Goal: Use online tool/utility: Utilize a website feature to perform a specific function

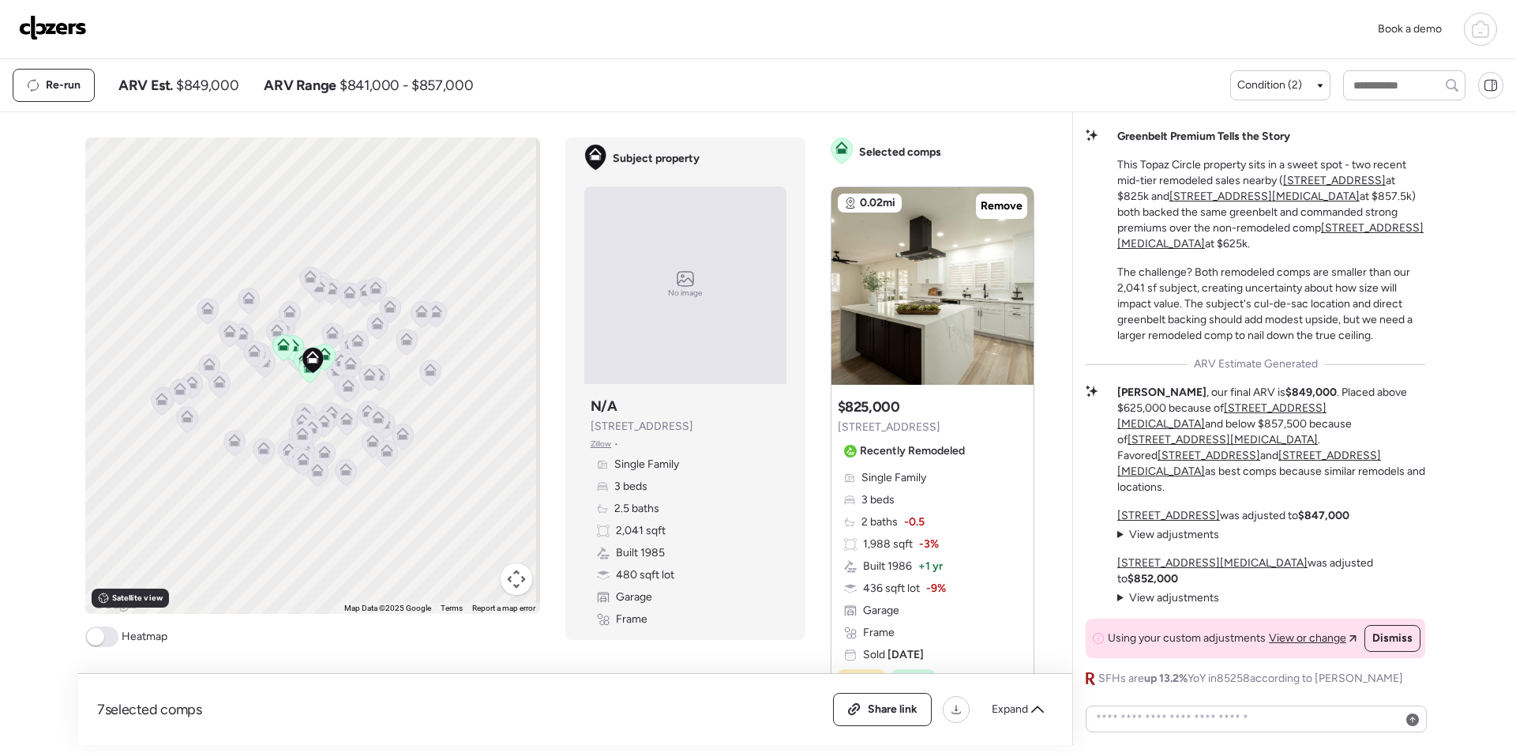
click at [61, 32] on img at bounding box center [53, 27] width 68 height 25
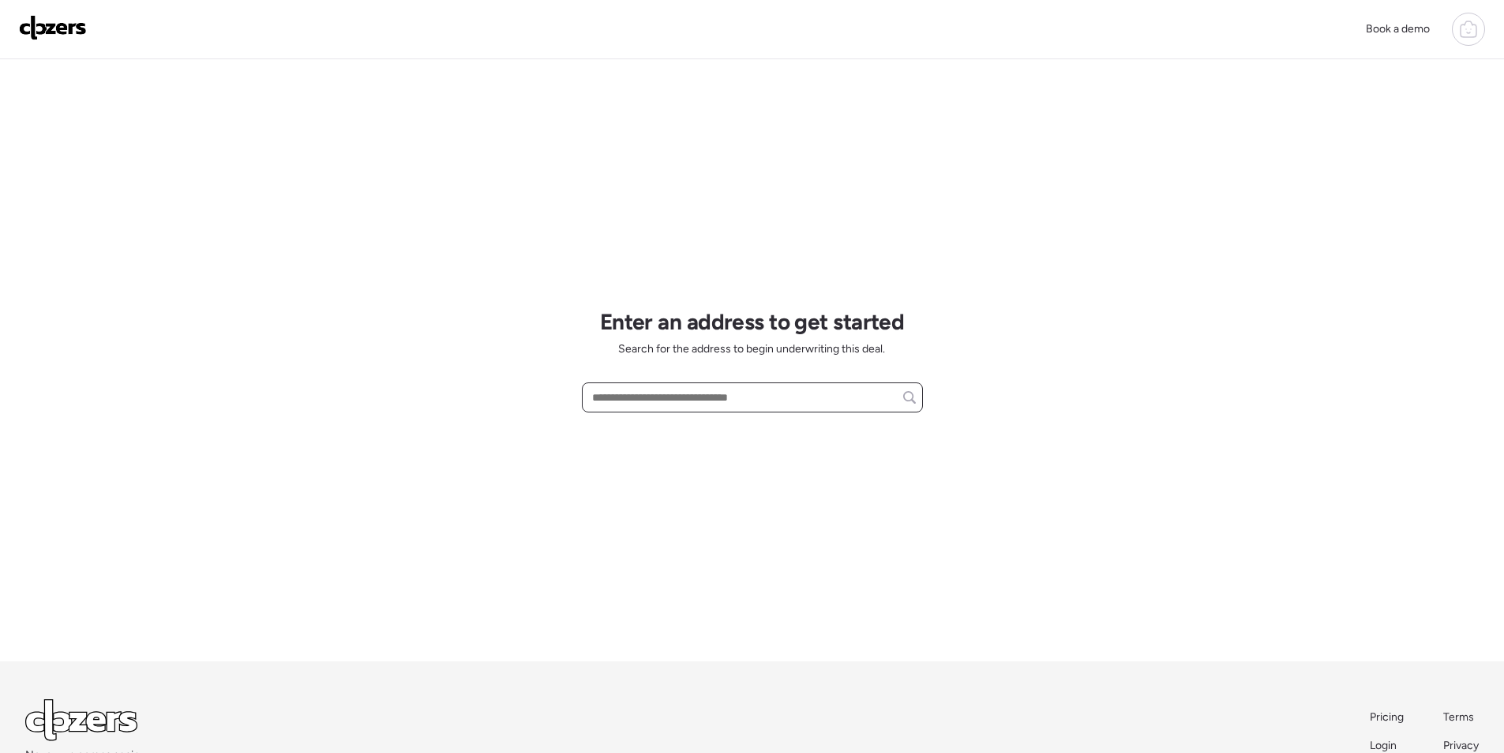
click at [682, 394] on input "text" at bounding box center [752, 397] width 327 height 22
paste input "**********"
click at [681, 434] on span "5553 W Hartford Ave, Glendale, AZ, 85308" at bounding box center [639, 427] width 103 height 16
type input "**********"
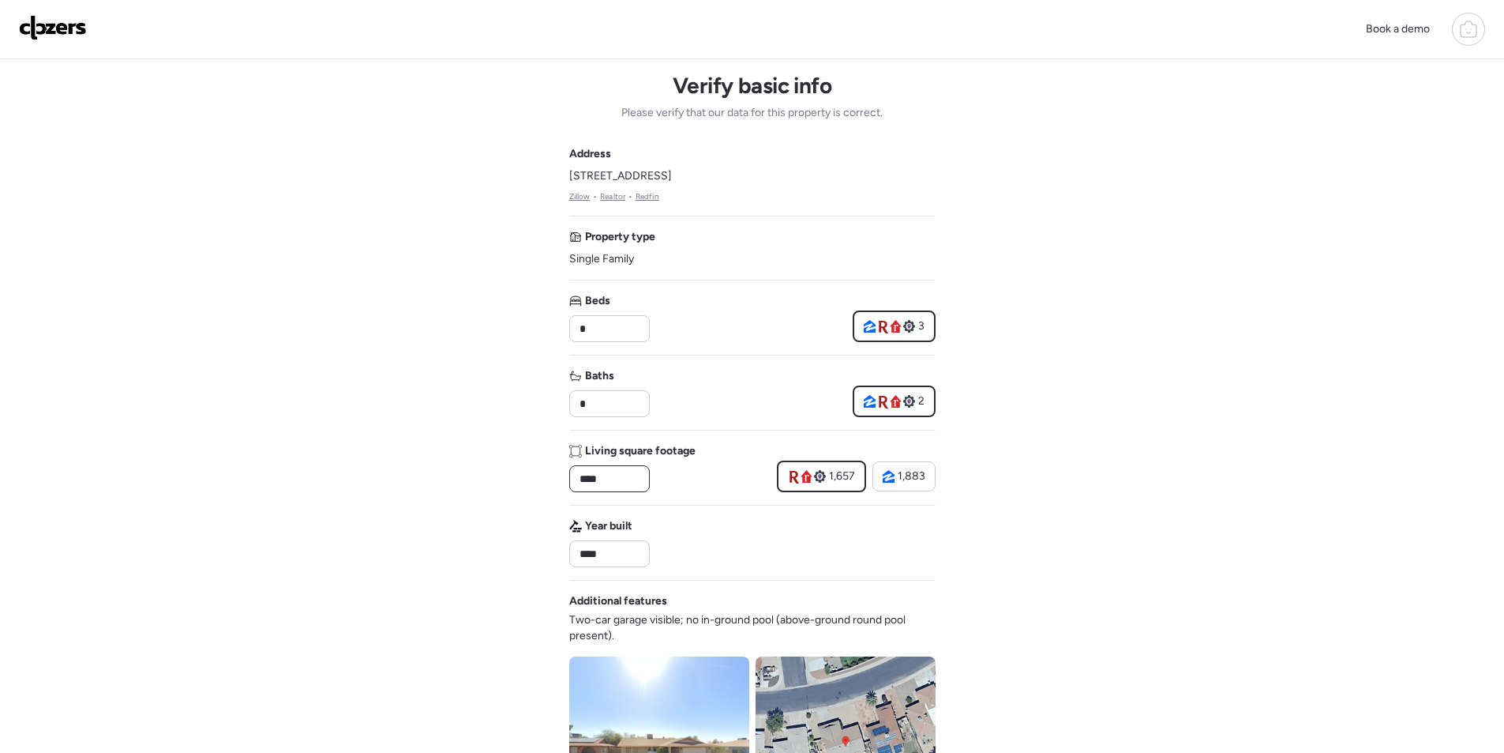
click at [592, 473] on input "****" at bounding box center [609, 478] width 66 height 22
paste input "*"
click at [587, 474] on input "*****" at bounding box center [609, 478] width 66 height 22
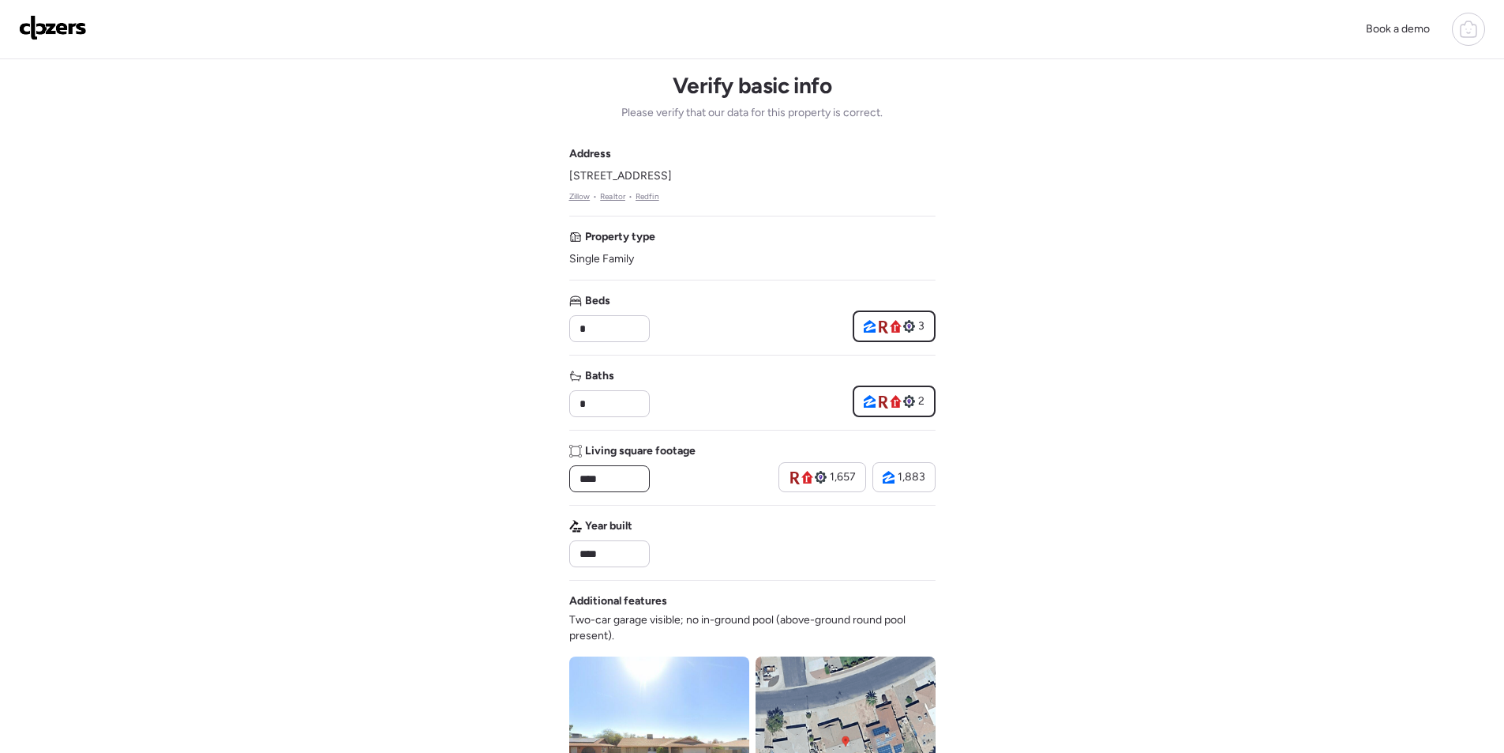
type input "****"
click at [695, 497] on div "Address 5553 W Hartford Ave, Glendale, AZ 85308 Zillow • Realtor • Redfin Prope…" at bounding box center [752, 575] width 366 height 859
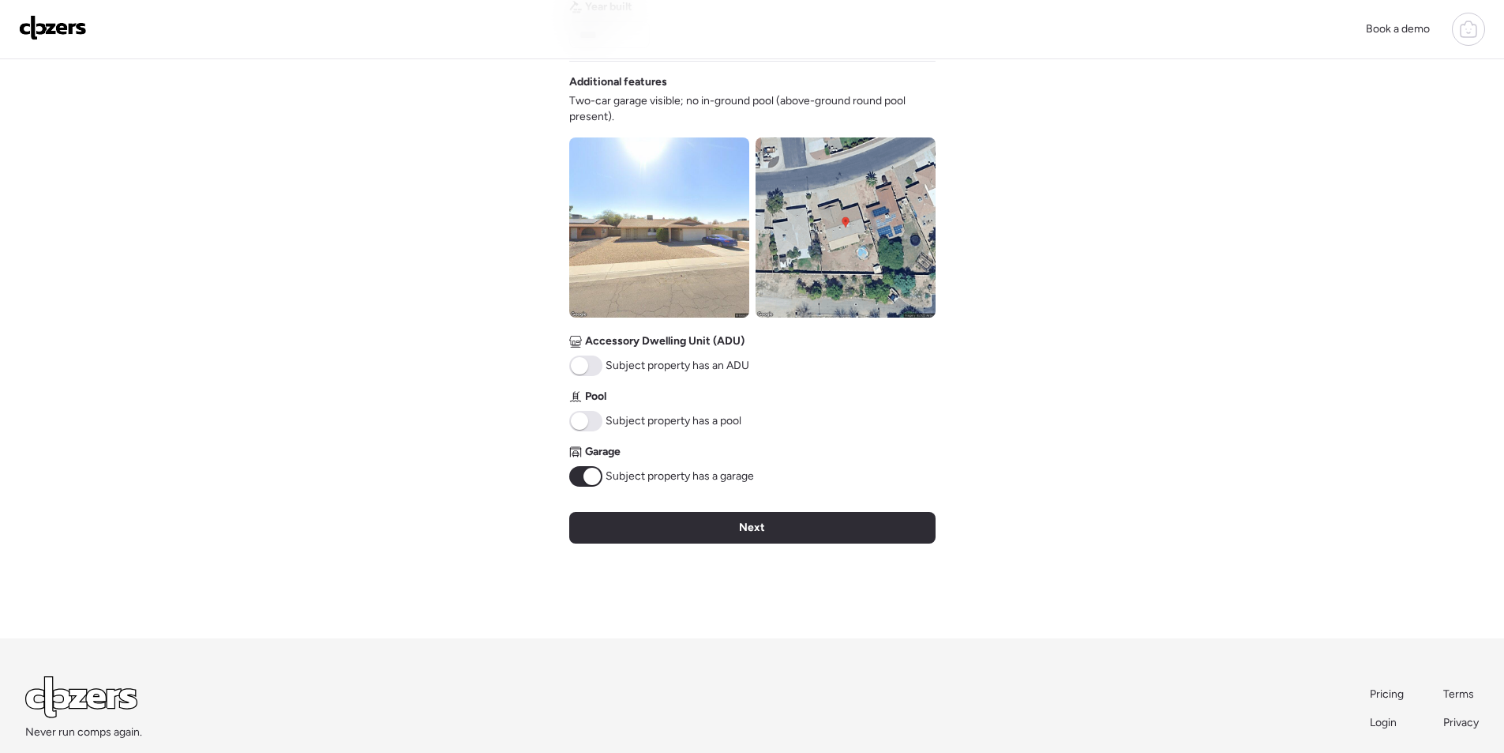
scroll to position [531, 0]
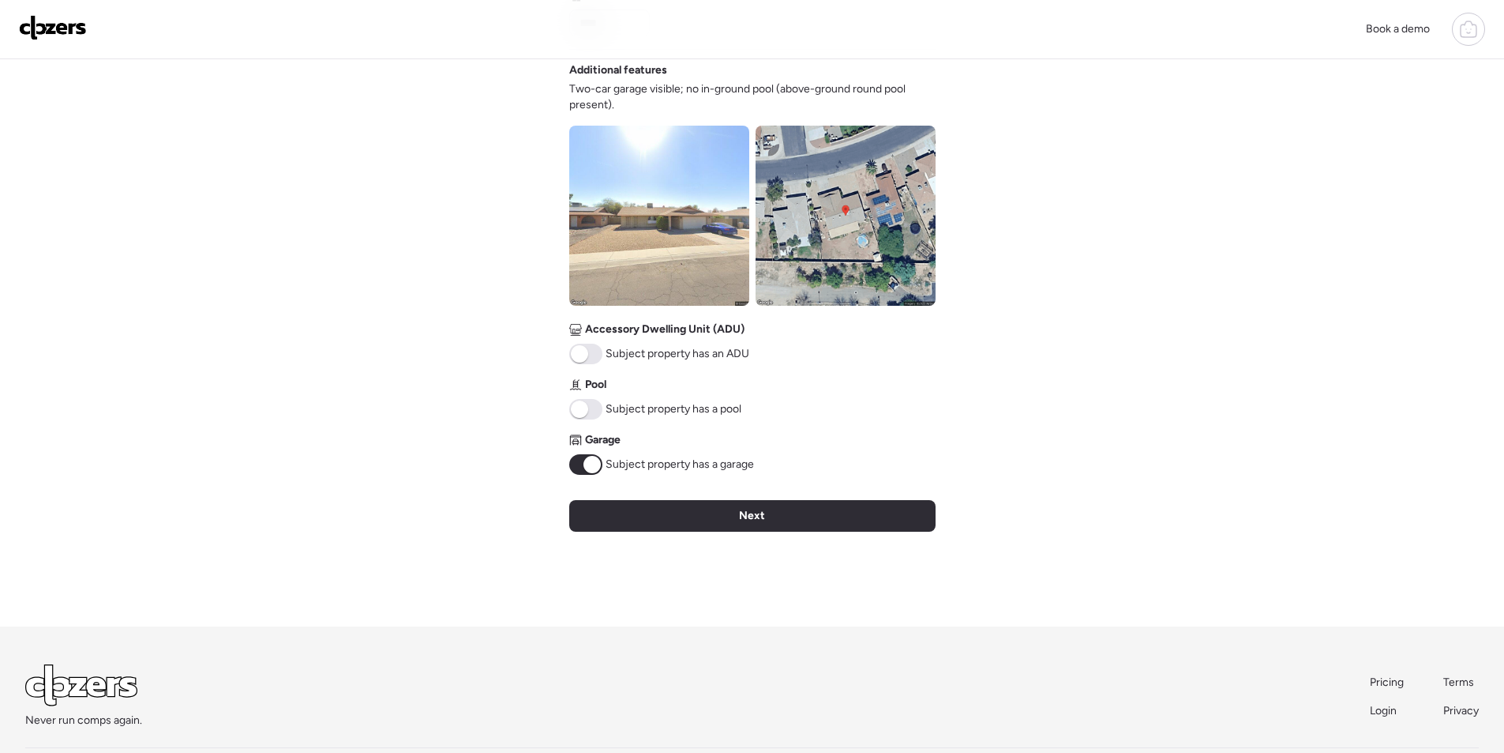
click at [834, 201] on img at bounding box center [846, 216] width 180 height 180
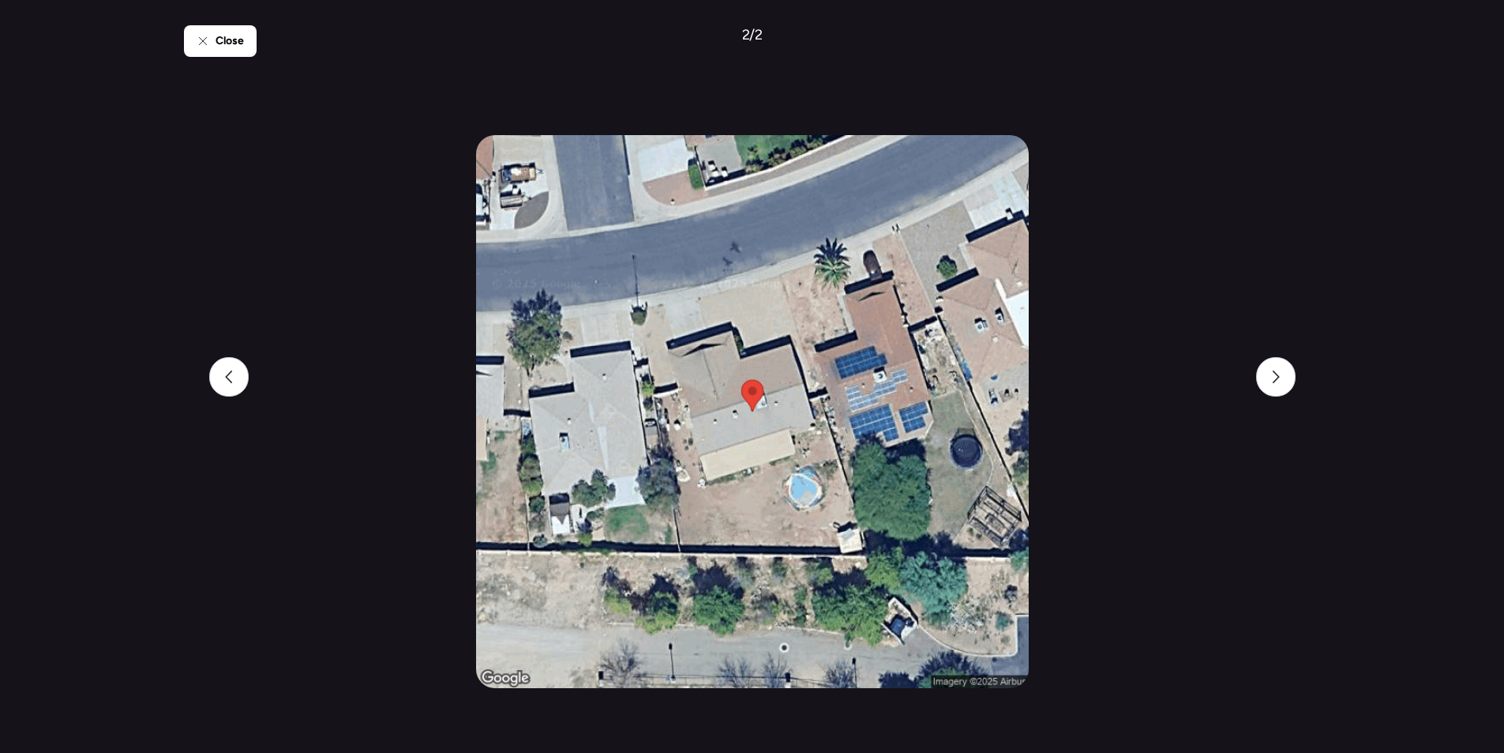
click at [253, 40] on div "Close" at bounding box center [220, 41] width 73 height 32
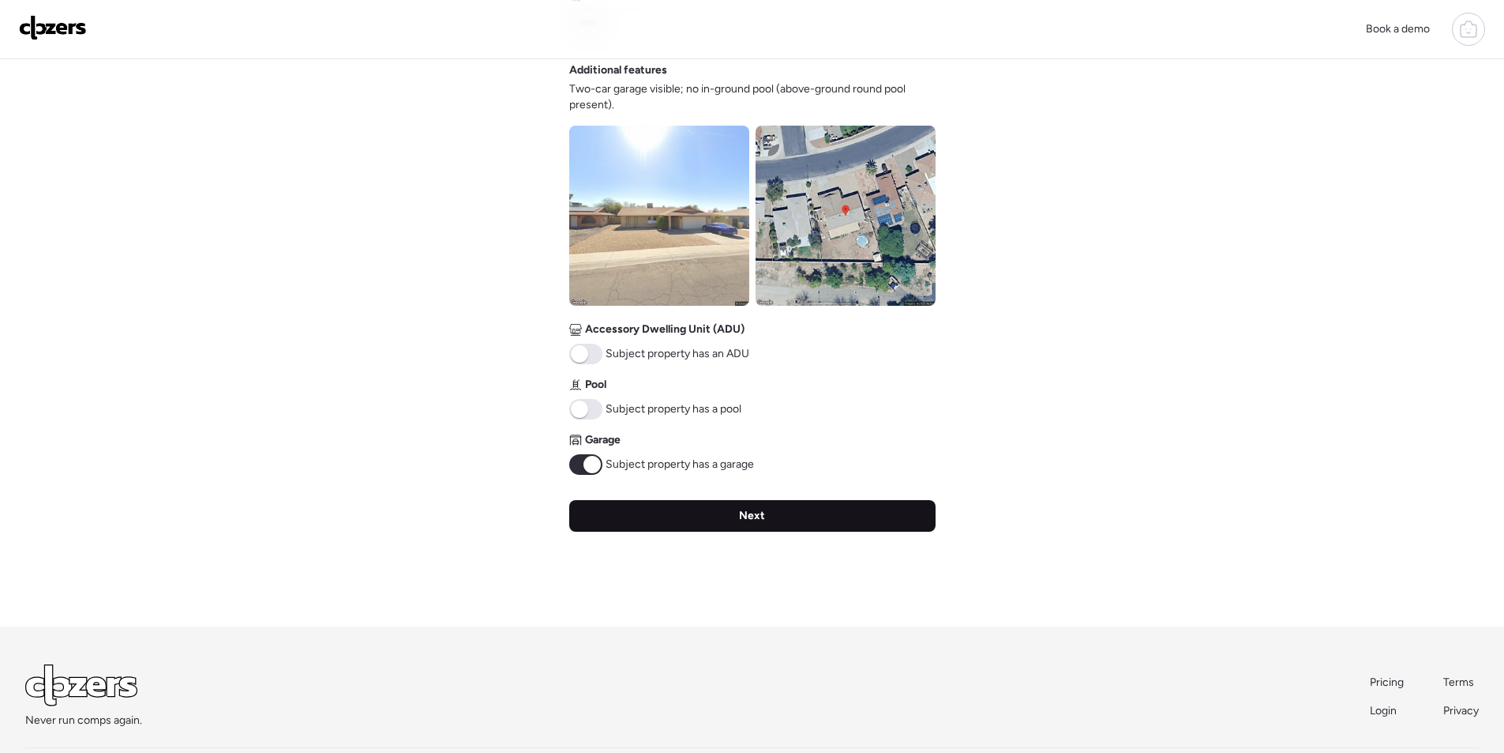
click at [670, 513] on div "Next" at bounding box center [752, 516] width 366 height 32
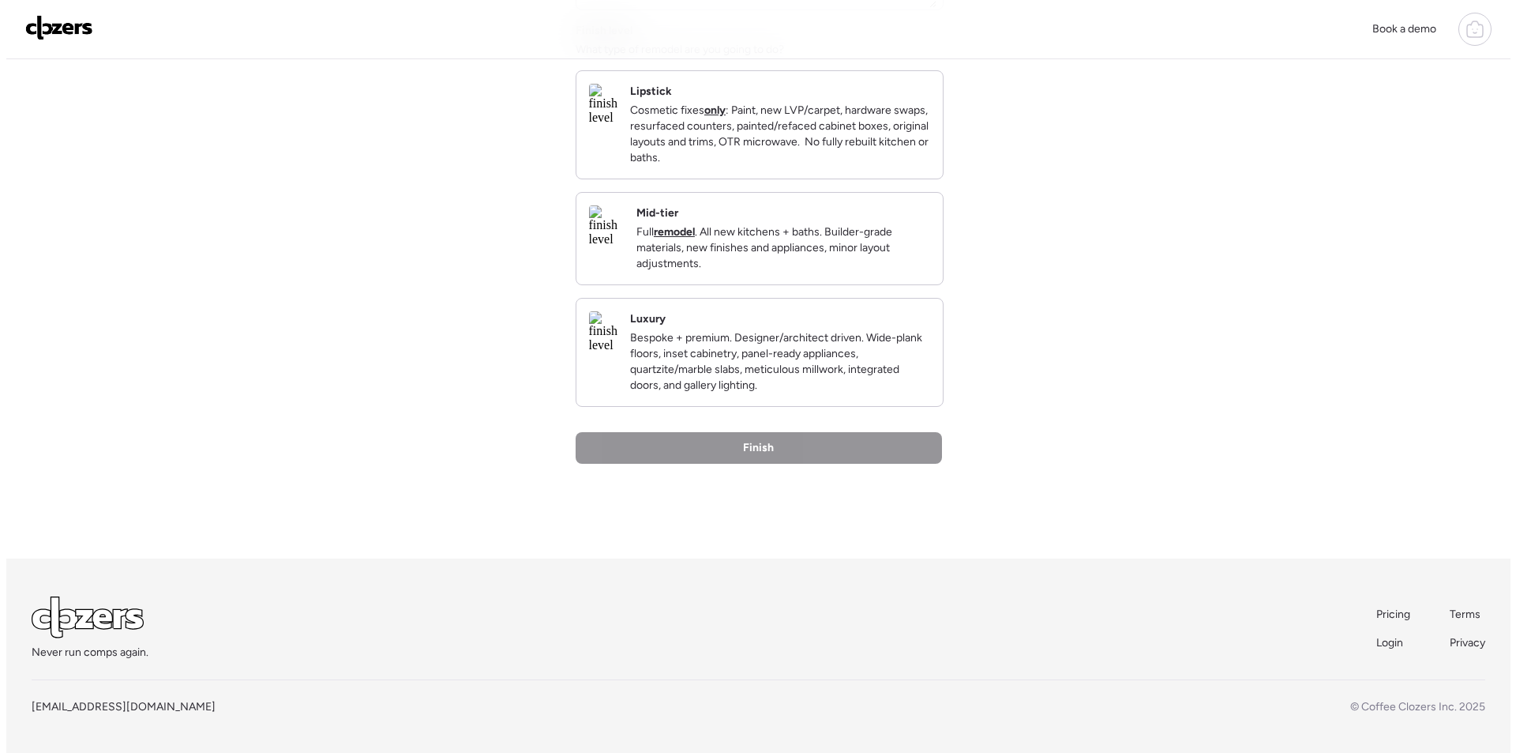
scroll to position [0, 0]
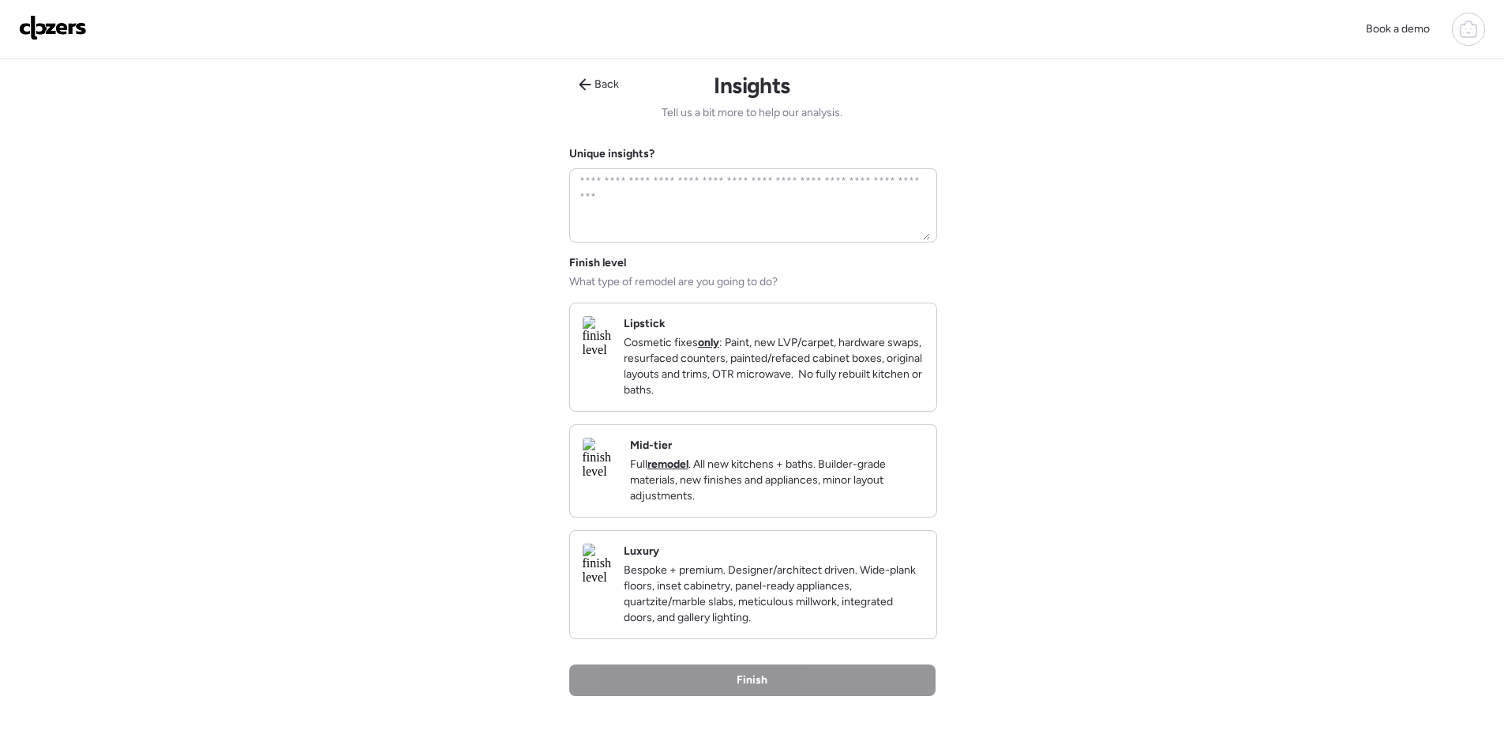
click at [869, 486] on p "Full remodel . All new kitchens + baths. Builder-grade materials, new finishes …" at bounding box center [777, 479] width 294 height 47
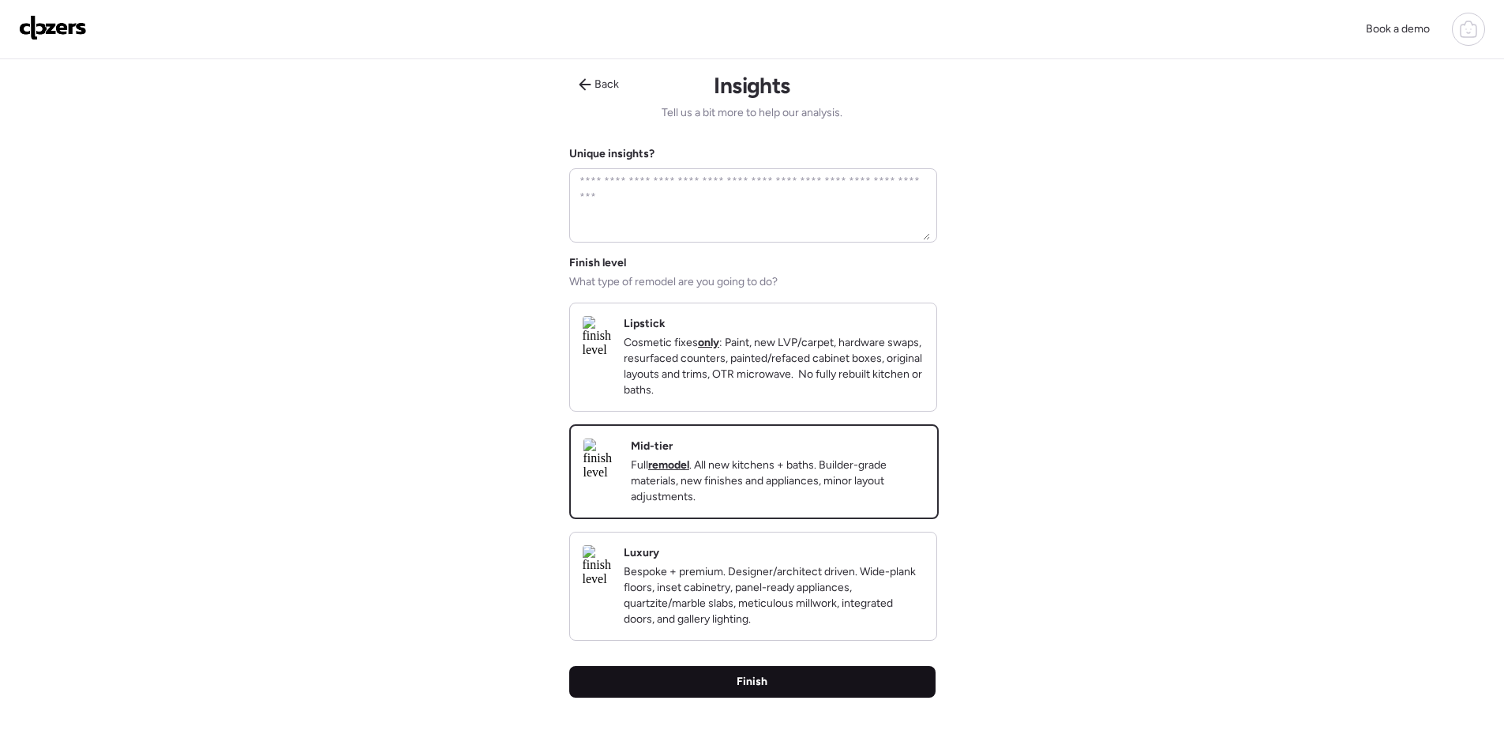
click at [816, 691] on div "Finish" at bounding box center [752, 682] width 366 height 32
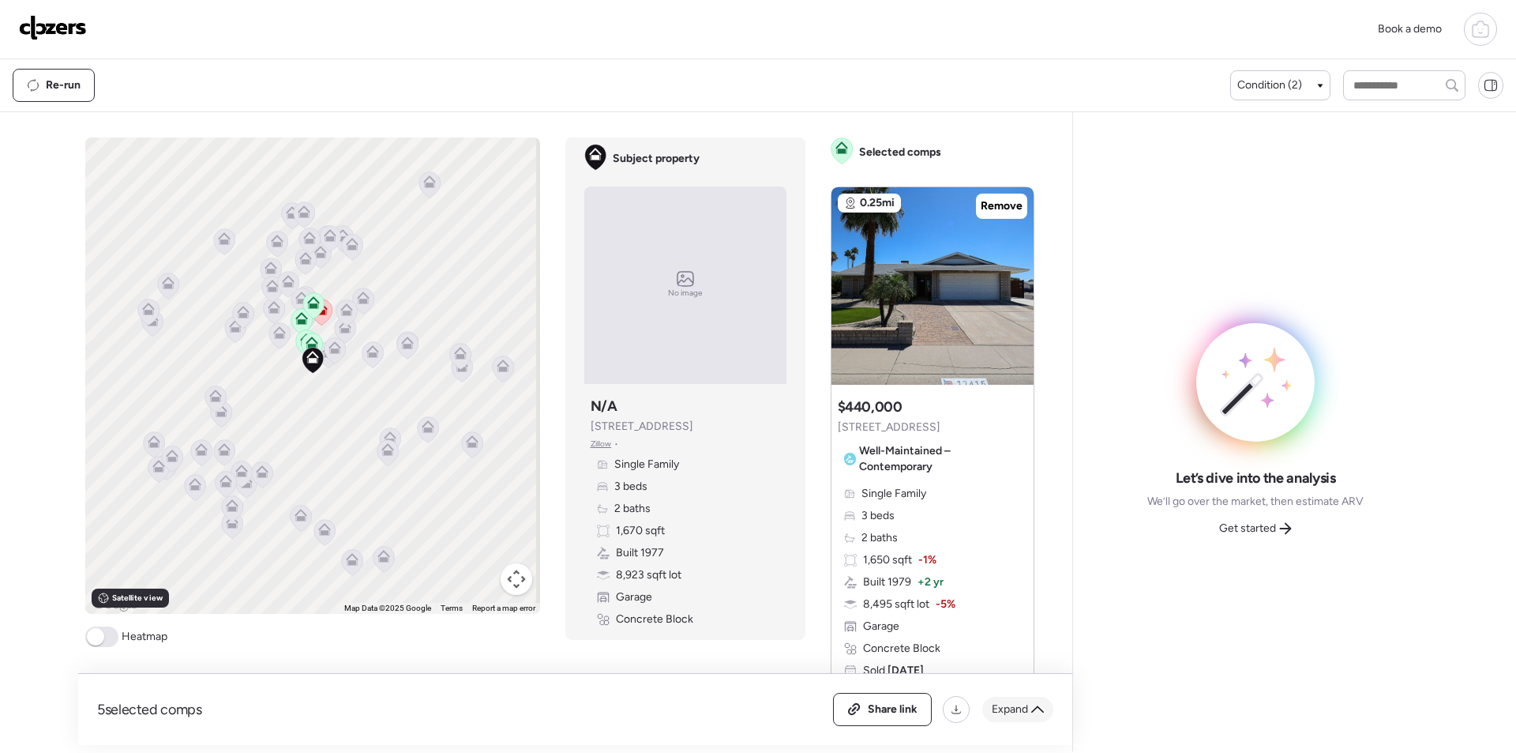
click at [1035, 715] on div "Expand" at bounding box center [1017, 708] width 71 height 25
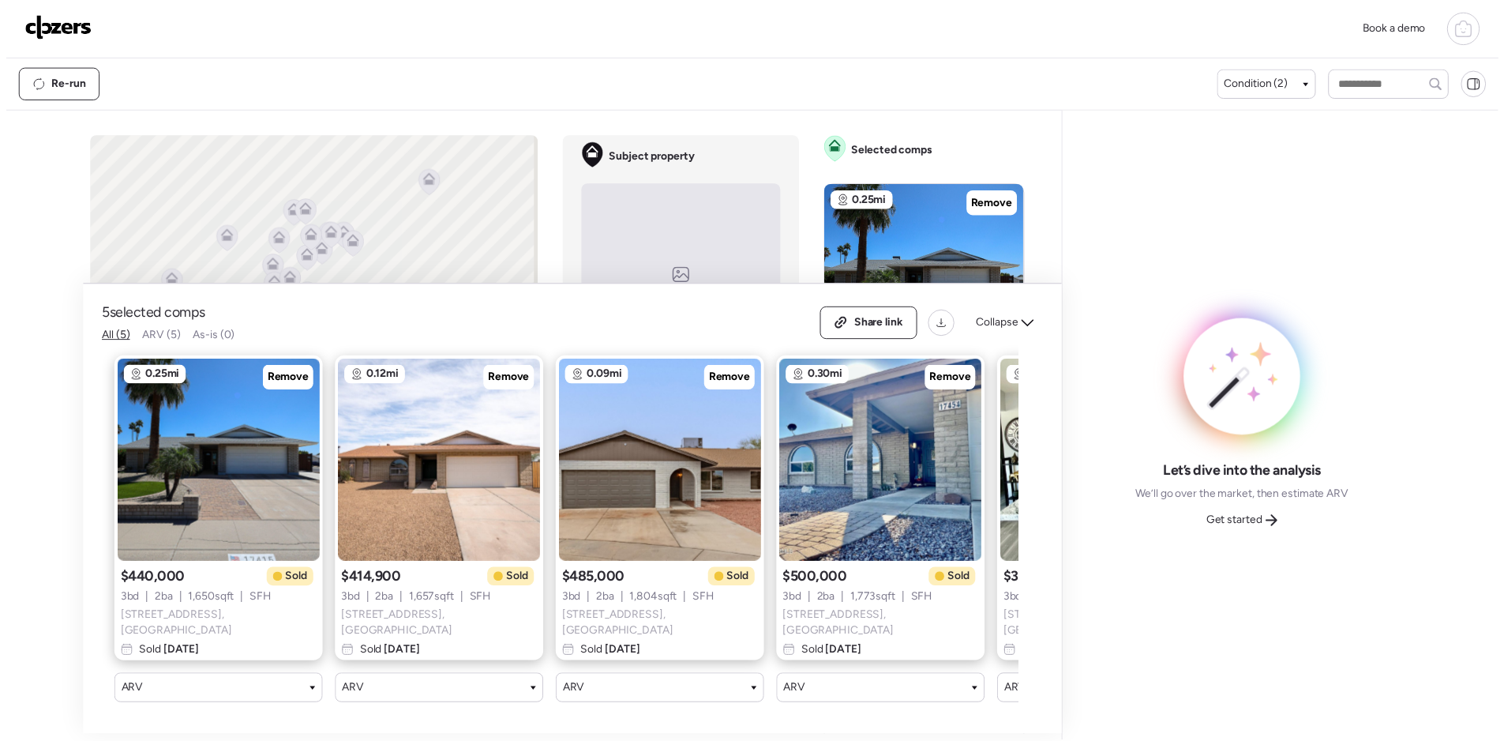
scroll to position [0, 203]
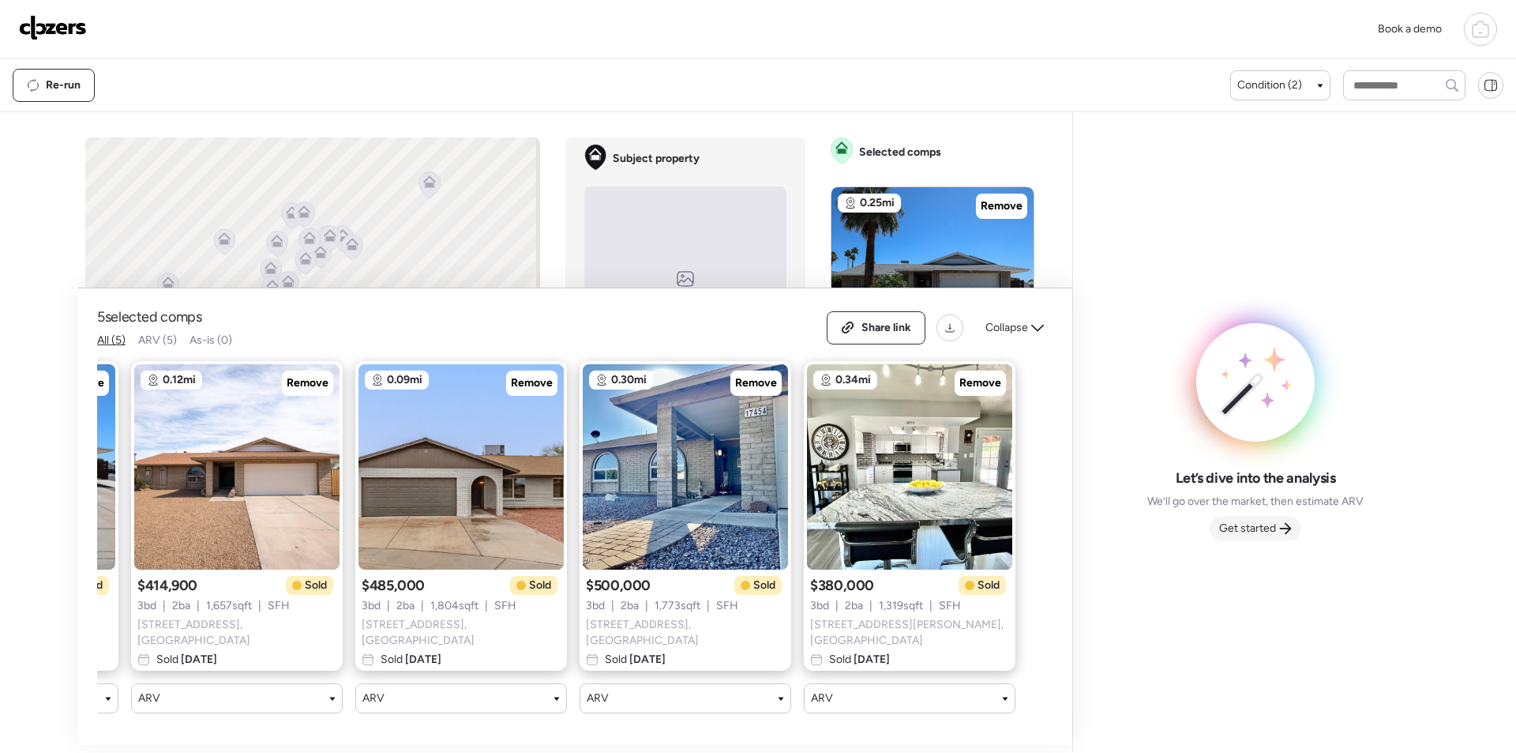
click at [1270, 530] on span "Get started" at bounding box center [1247, 528] width 57 height 16
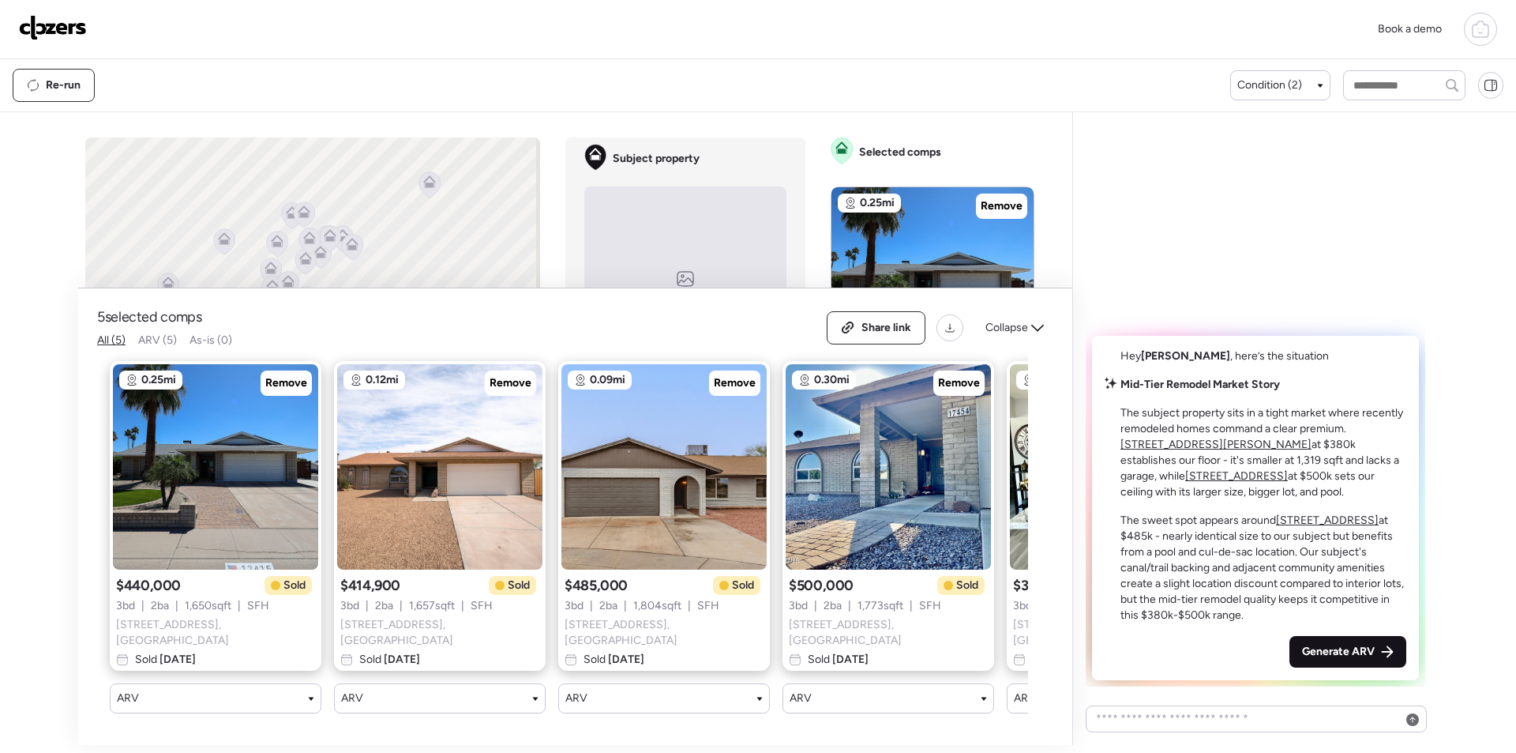
click at [1342, 651] on span "Generate ARV" at bounding box center [1338, 652] width 73 height 16
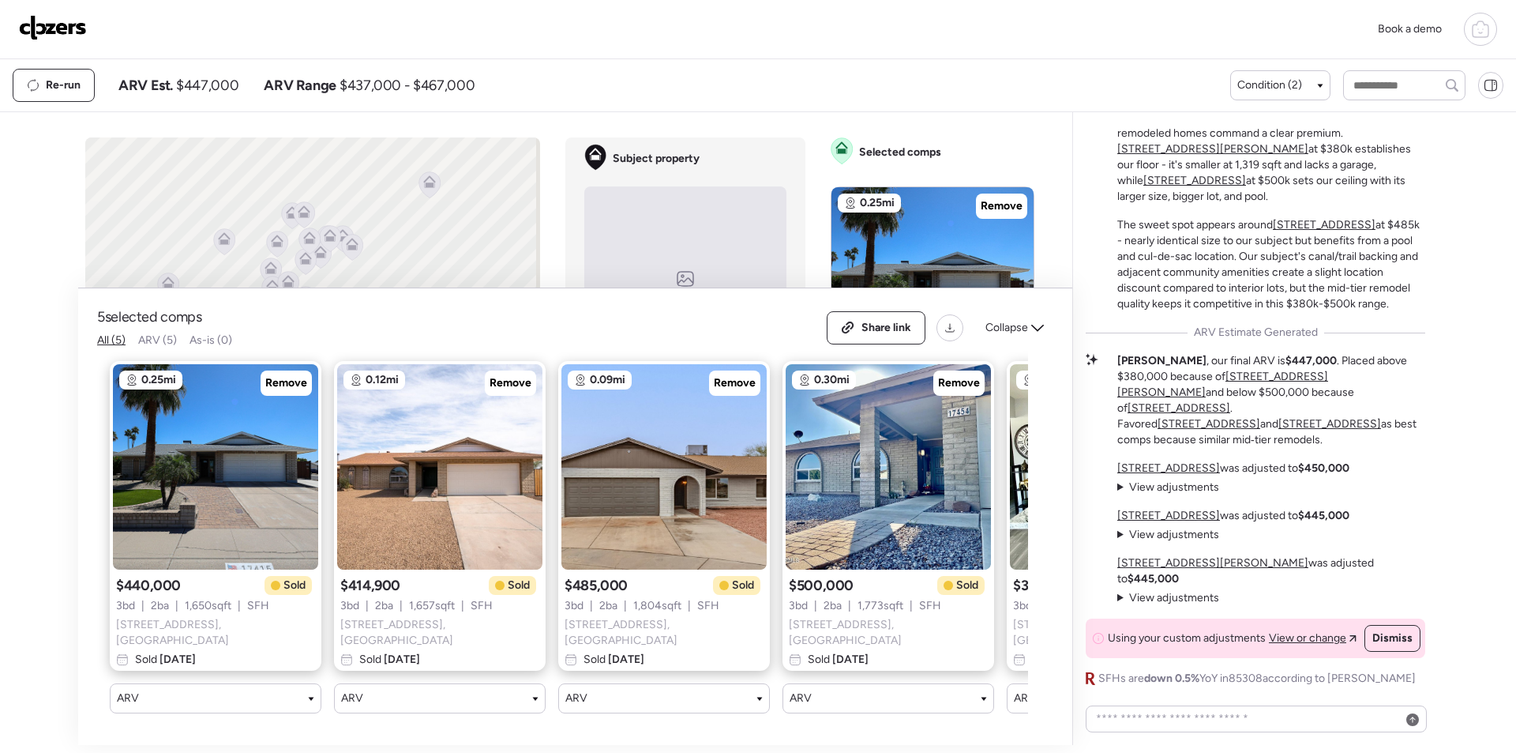
click at [199, 84] on span "$447,000" at bounding box center [207, 85] width 62 height 19
copy span "447,000"
click at [867, 336] on span "Share link" at bounding box center [887, 328] width 50 height 16
click at [47, 28] on img at bounding box center [53, 27] width 68 height 25
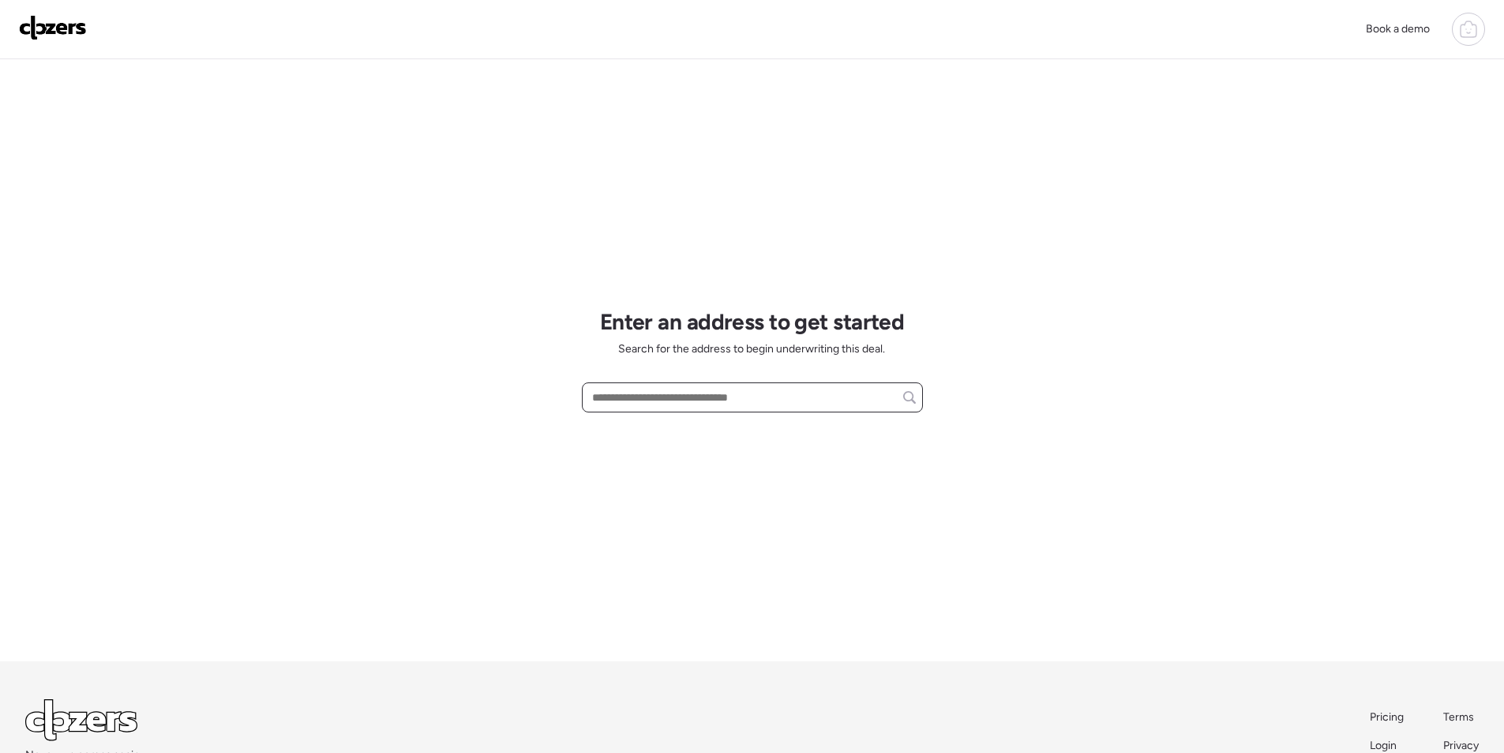
click at [681, 393] on input "text" at bounding box center [752, 397] width 327 height 22
paste input "**********"
click at [681, 428] on div "Loading..." at bounding box center [752, 426] width 341 height 28
click at [684, 430] on span "4628 W Kings Ave, Glendale, AZ, 85306" at bounding box center [639, 427] width 103 height 16
type input "**********"
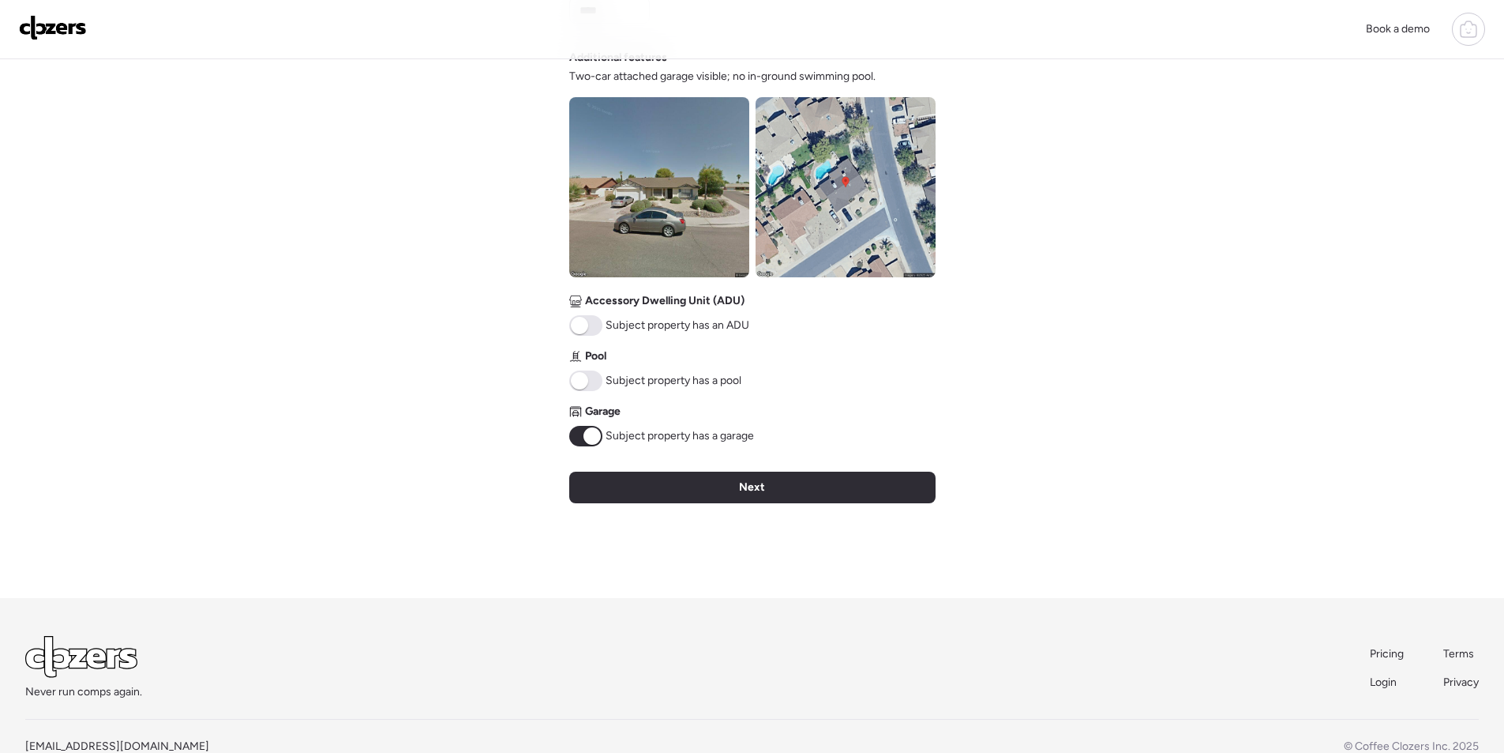
scroll to position [584, 0]
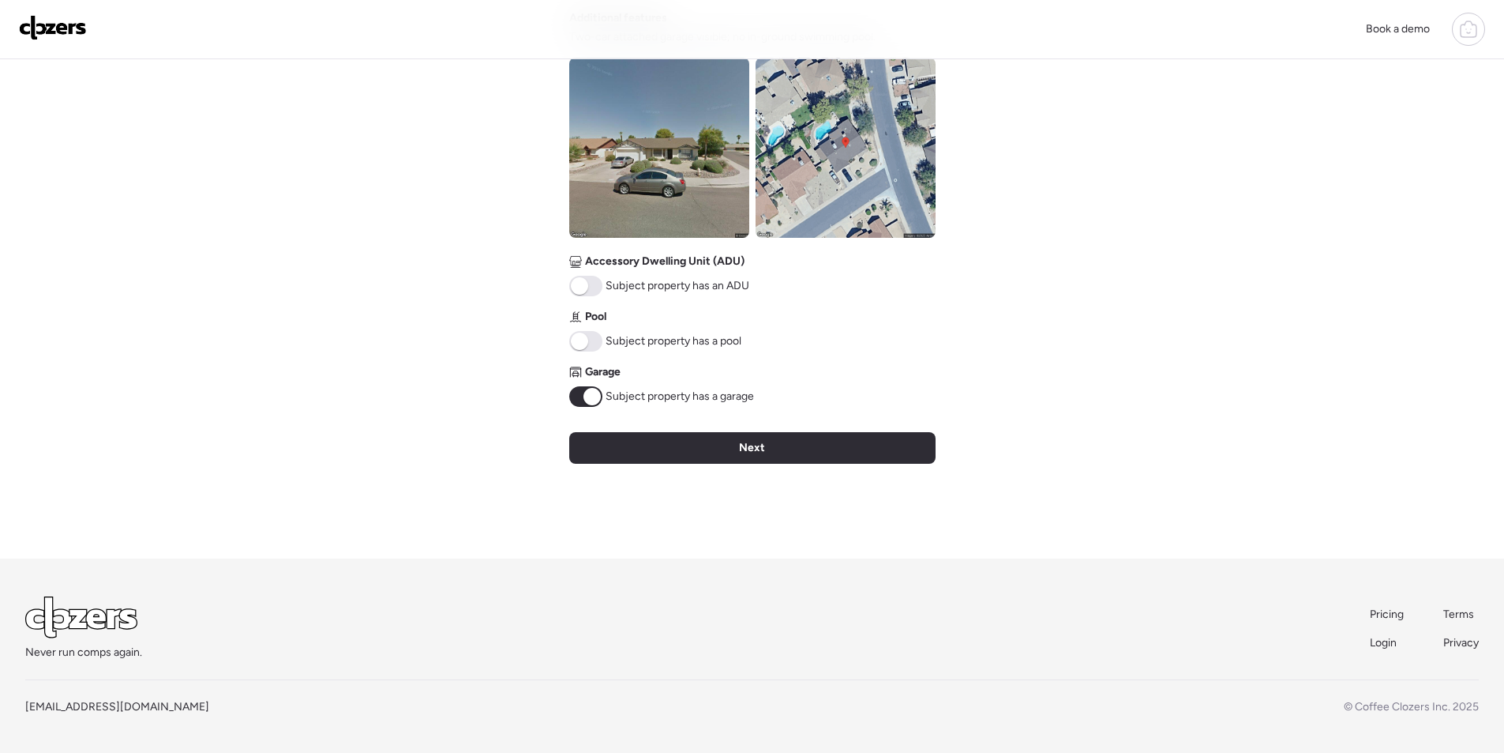
click at [798, 161] on img at bounding box center [846, 148] width 180 height 180
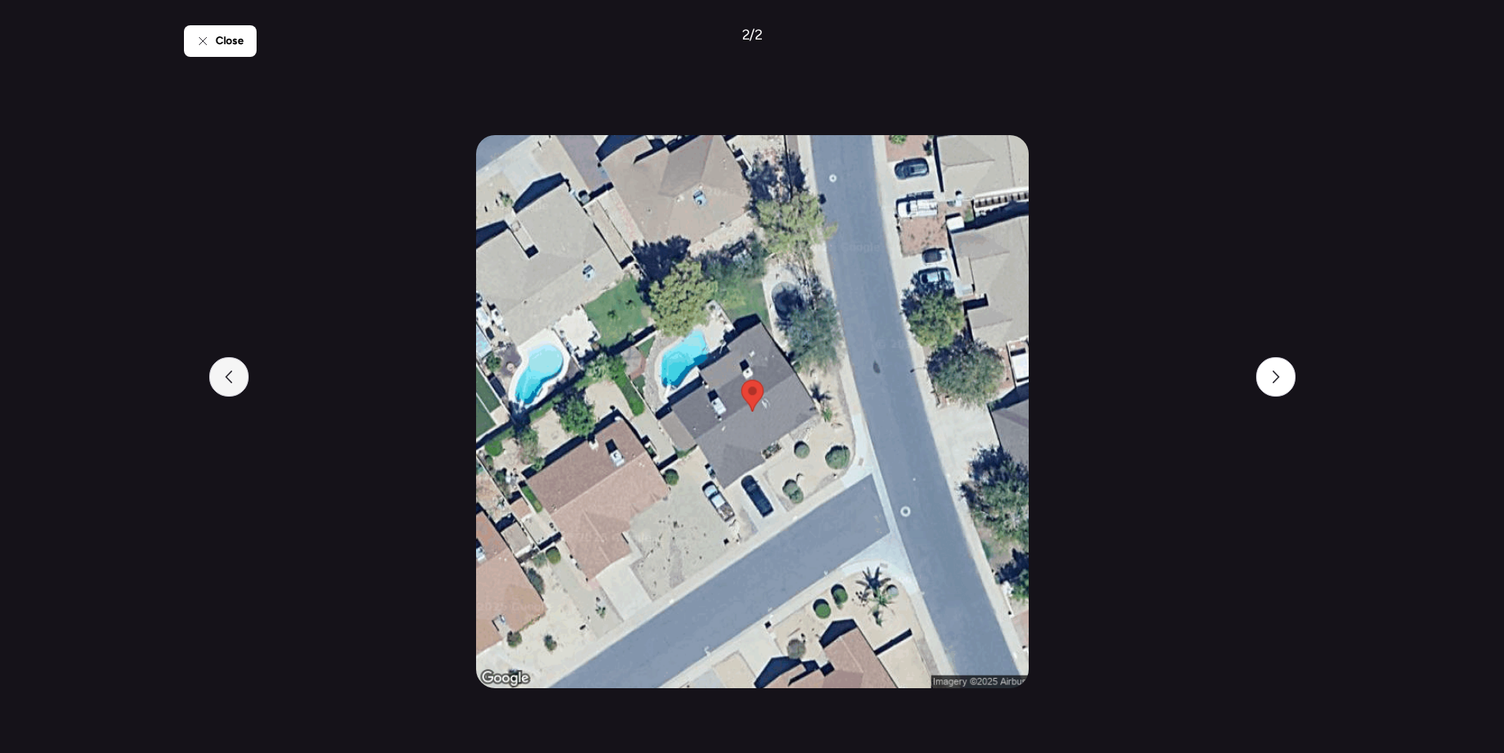
click at [226, 369] on div at bounding box center [228, 376] width 39 height 39
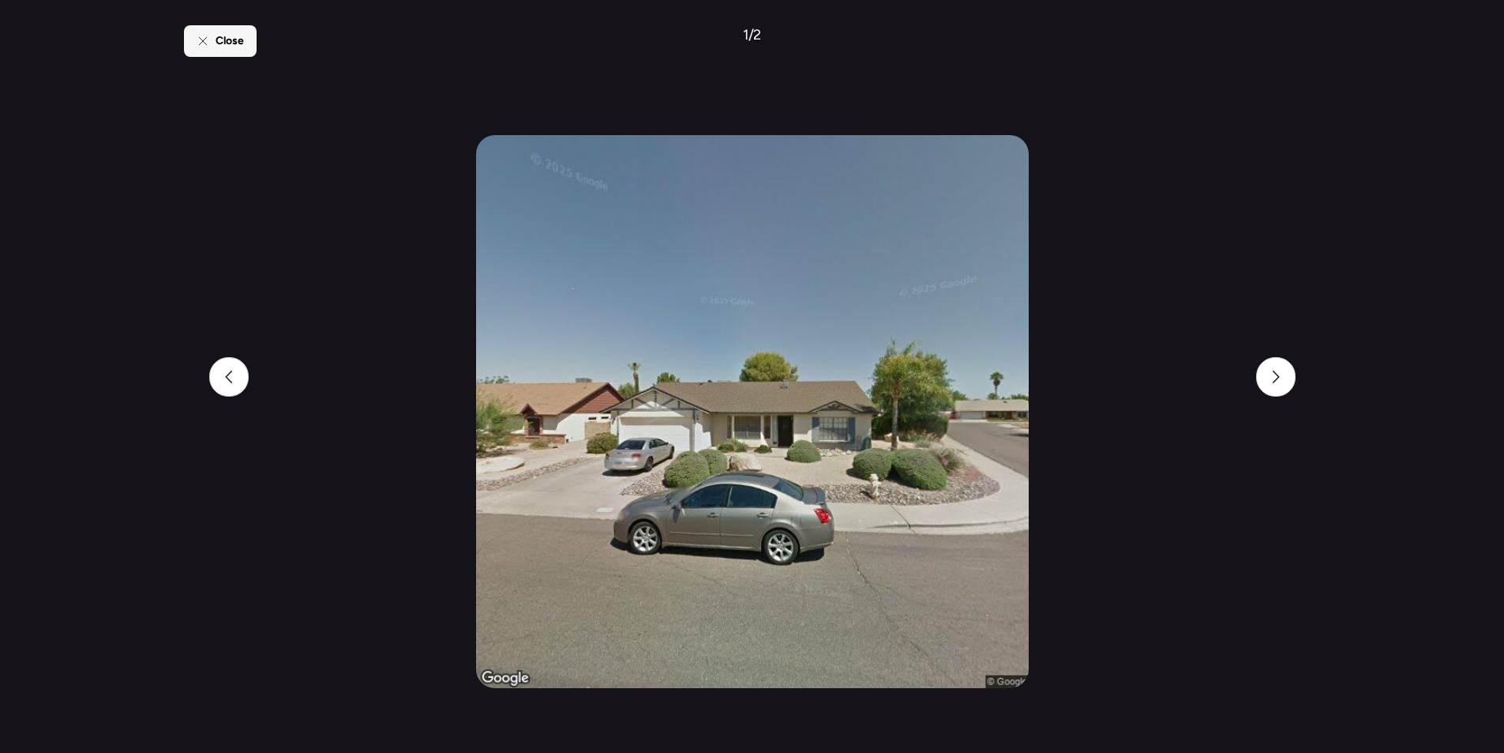
click at [216, 47] on span "Close" at bounding box center [230, 41] width 28 height 16
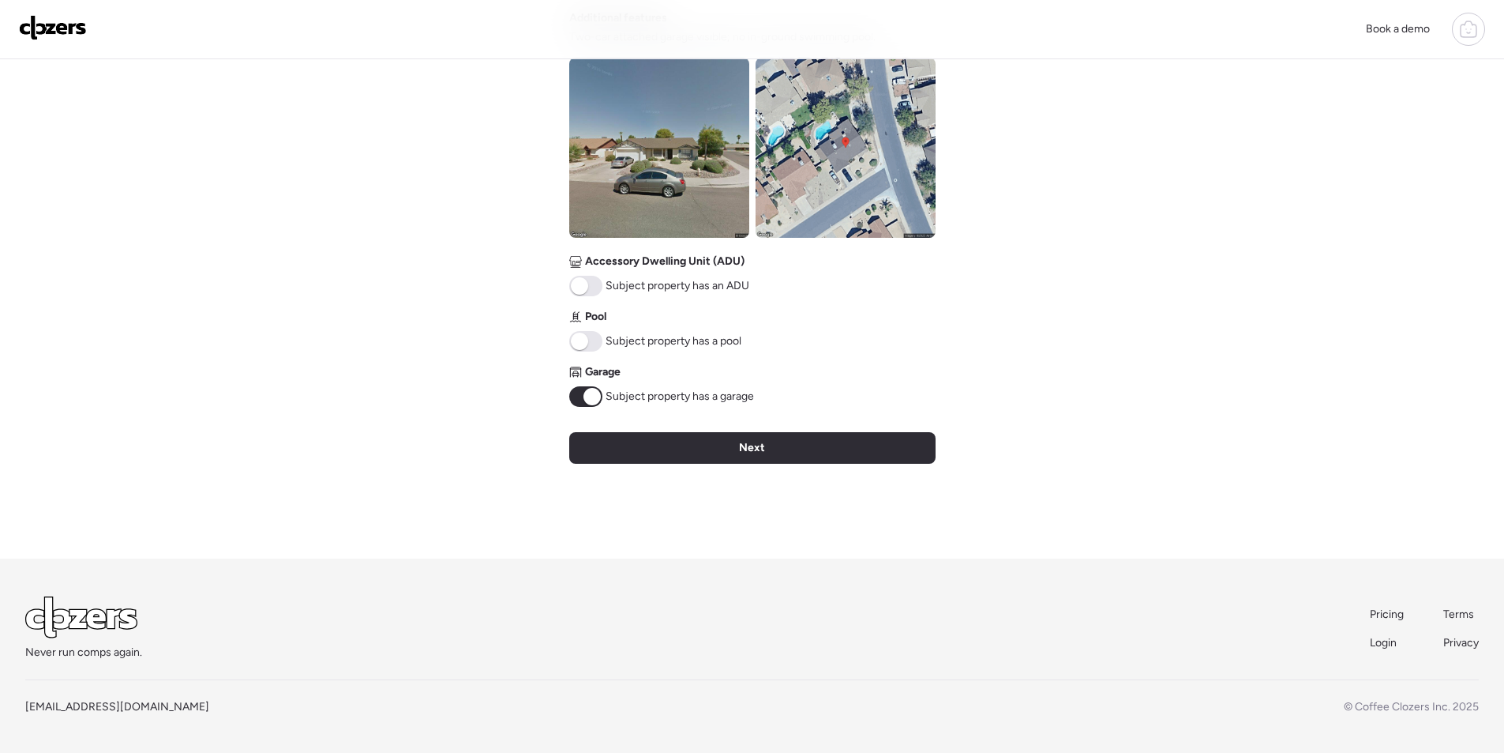
click at [587, 350] on span at bounding box center [585, 341] width 33 height 21
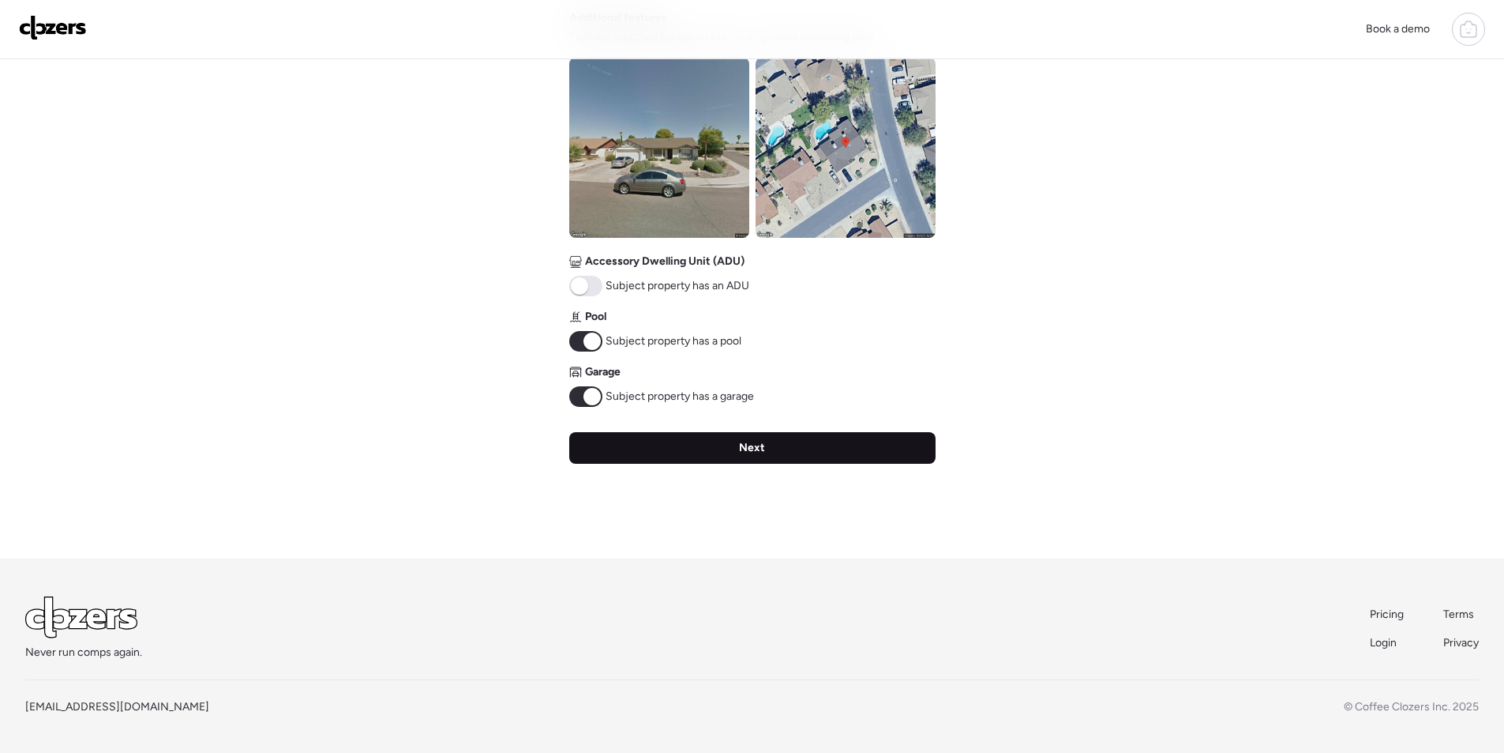
click at [691, 446] on div "Next" at bounding box center [752, 448] width 366 height 32
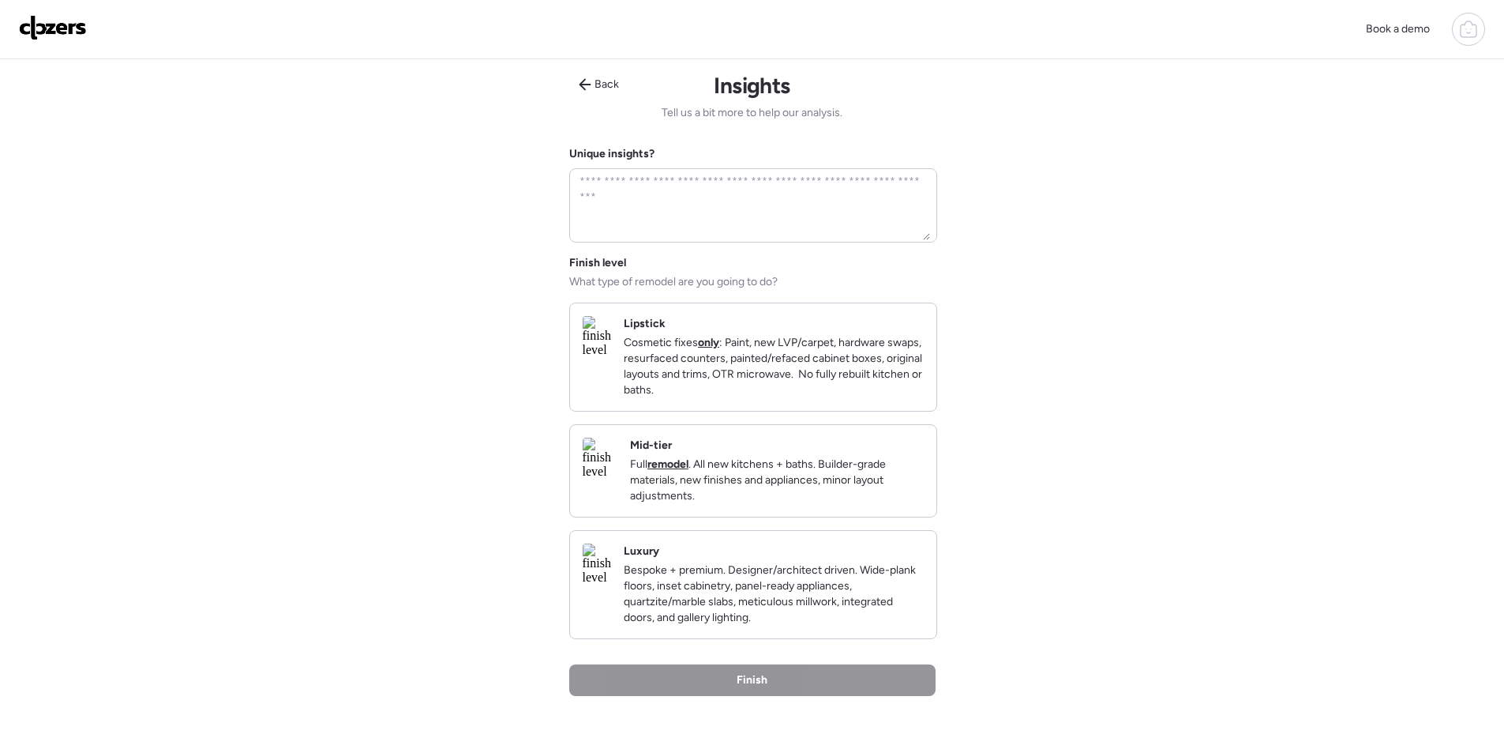
click at [862, 477] on p "Full remodel . All new kitchens + baths. Builder-grade materials, new finishes …" at bounding box center [777, 479] width 294 height 47
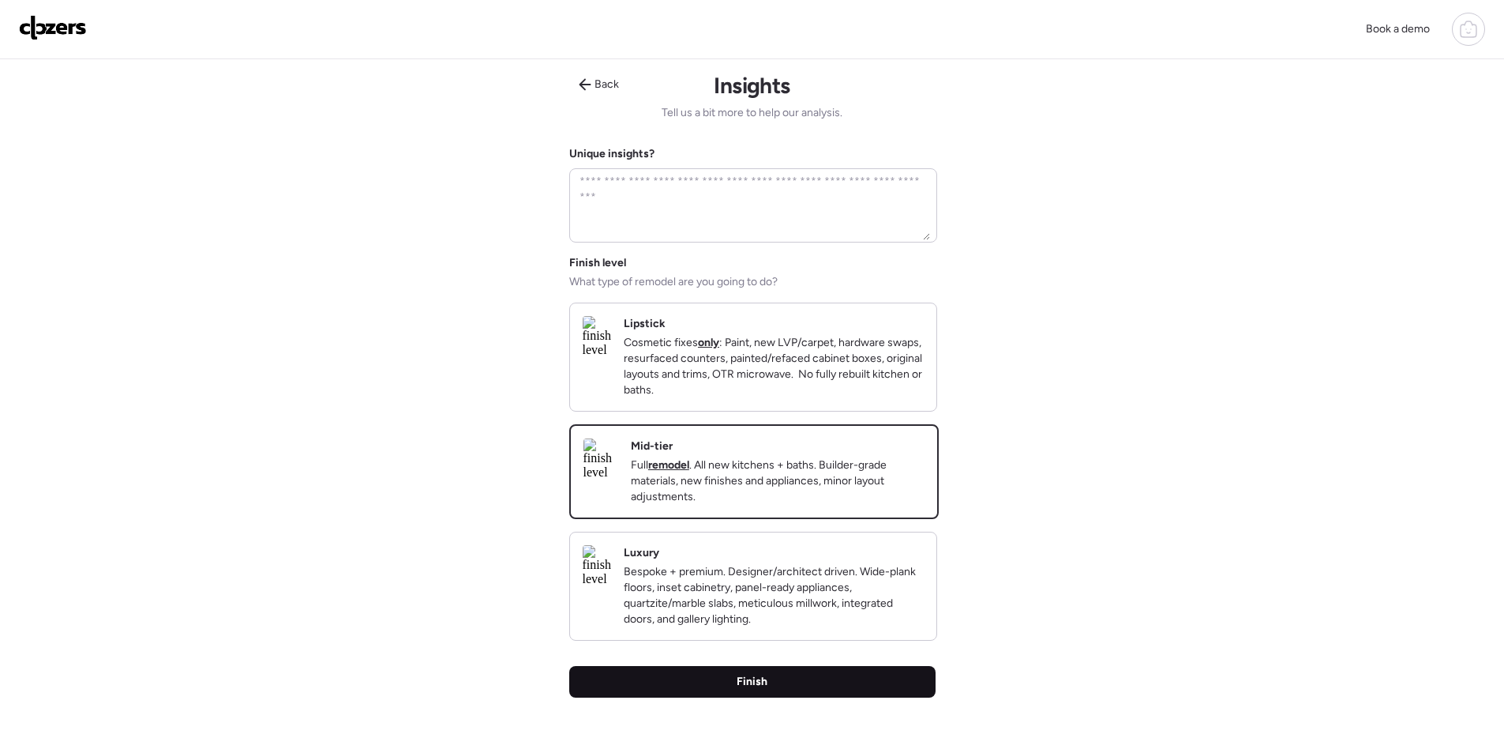
click at [849, 691] on div "Finish" at bounding box center [752, 682] width 366 height 32
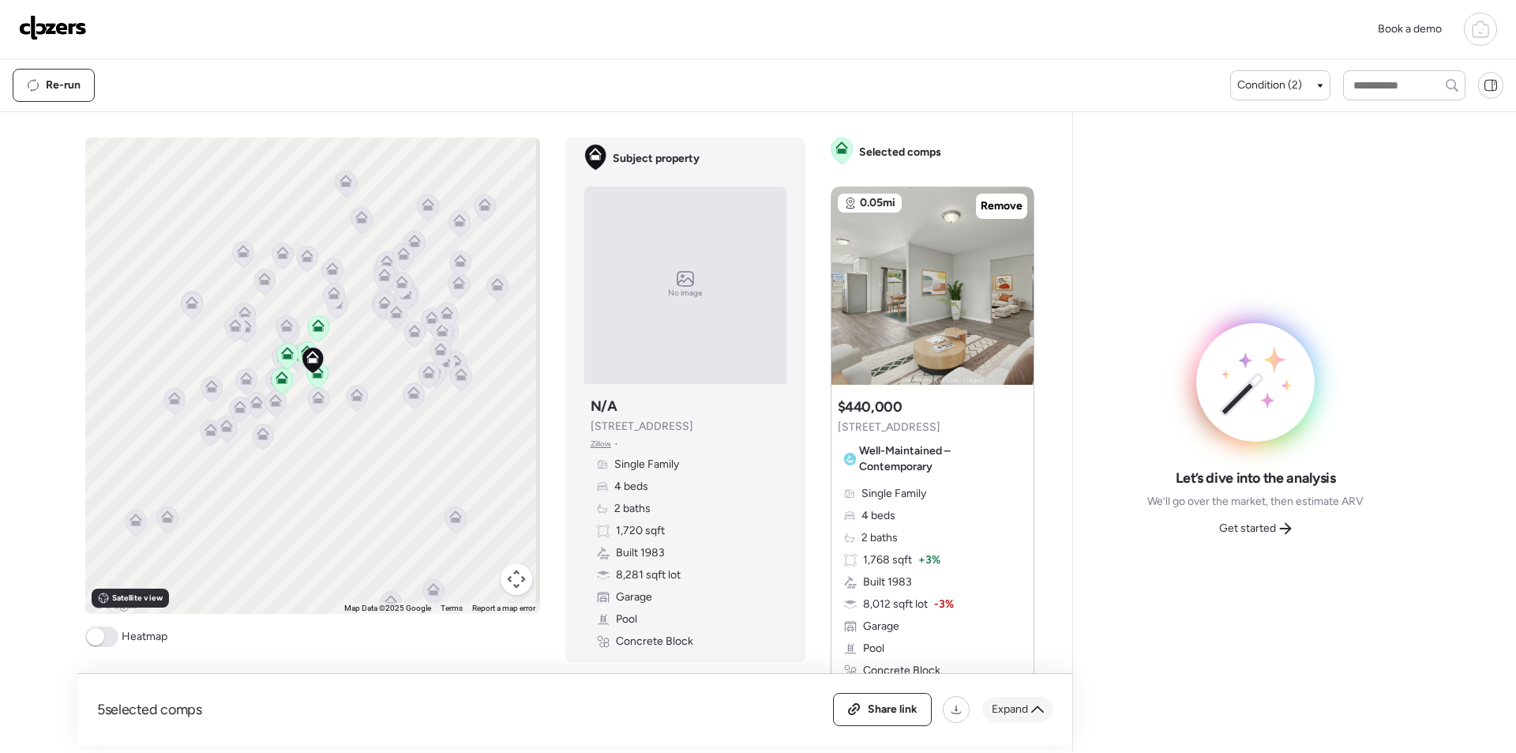
click at [1029, 716] on div "Expand" at bounding box center [1017, 708] width 71 height 25
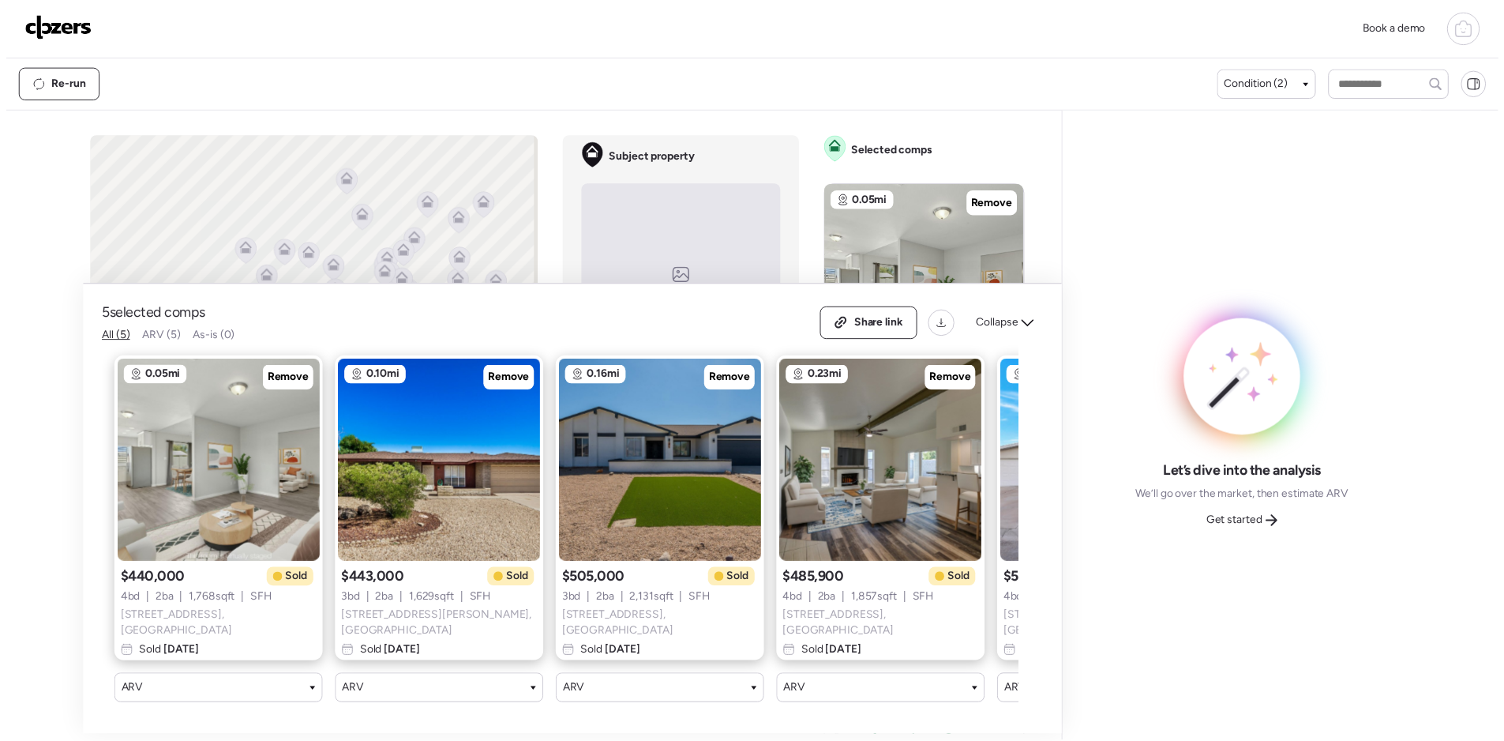
scroll to position [0, 203]
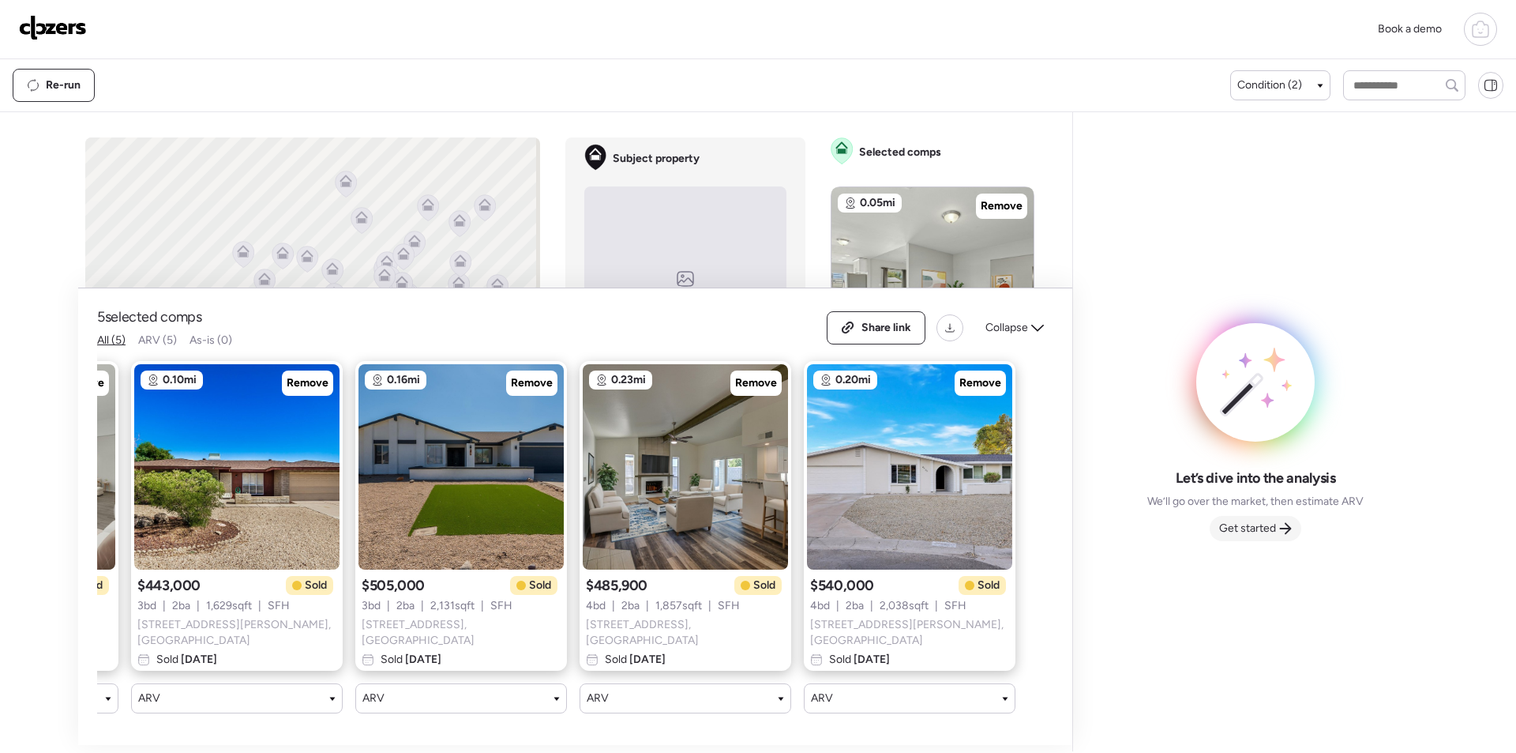
click at [1275, 534] on span "Get started" at bounding box center [1247, 528] width 57 height 16
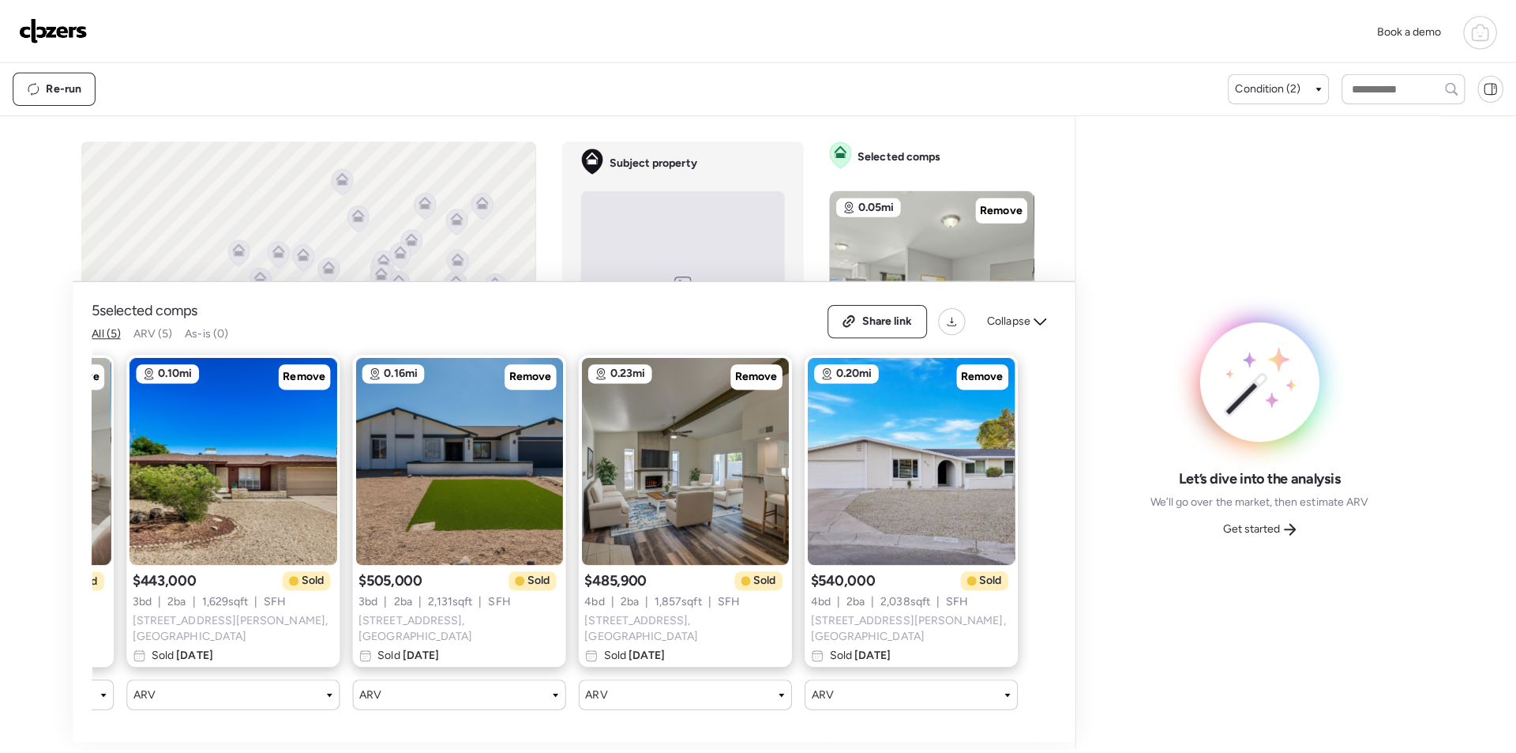
scroll to position [0, 0]
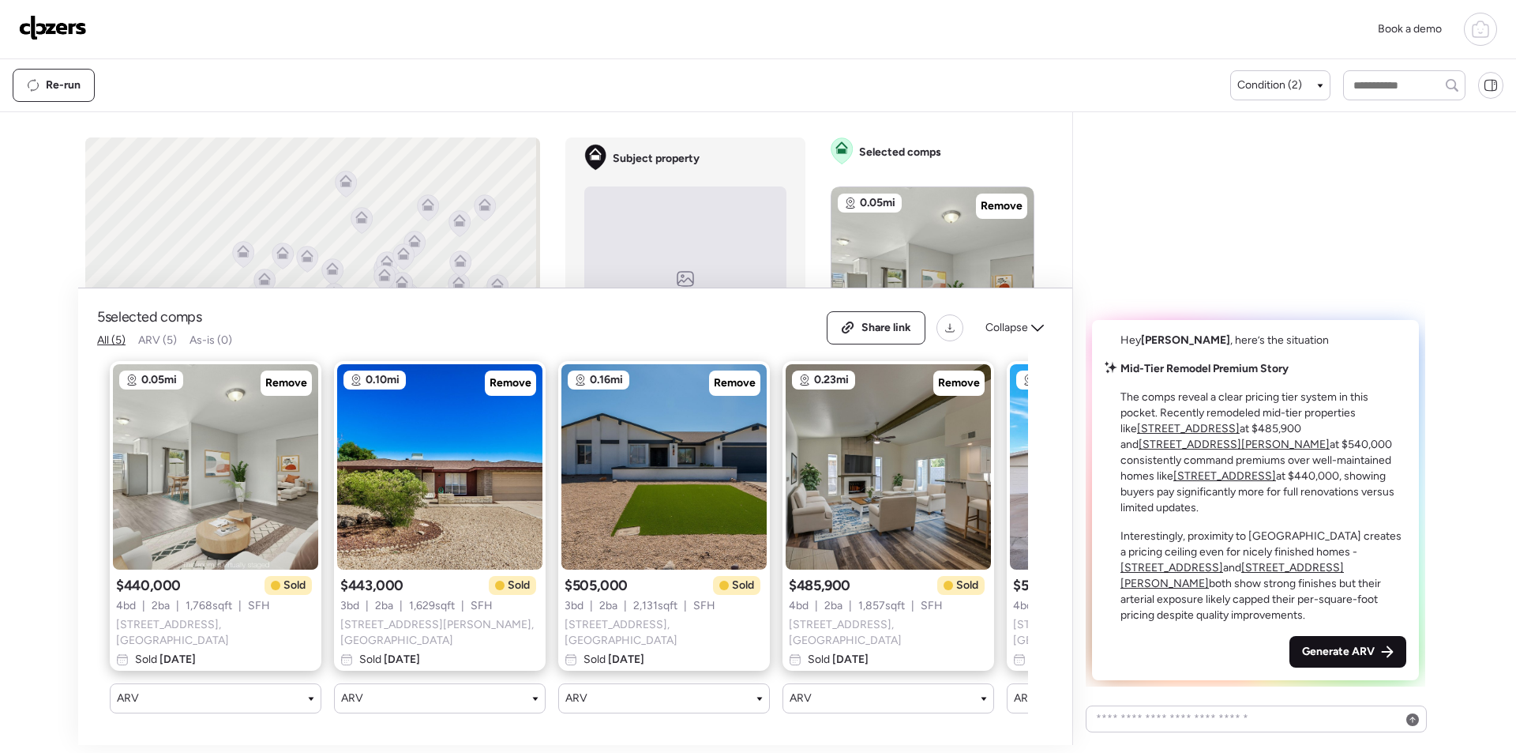
click at [1324, 651] on span "Generate ARV" at bounding box center [1338, 652] width 73 height 16
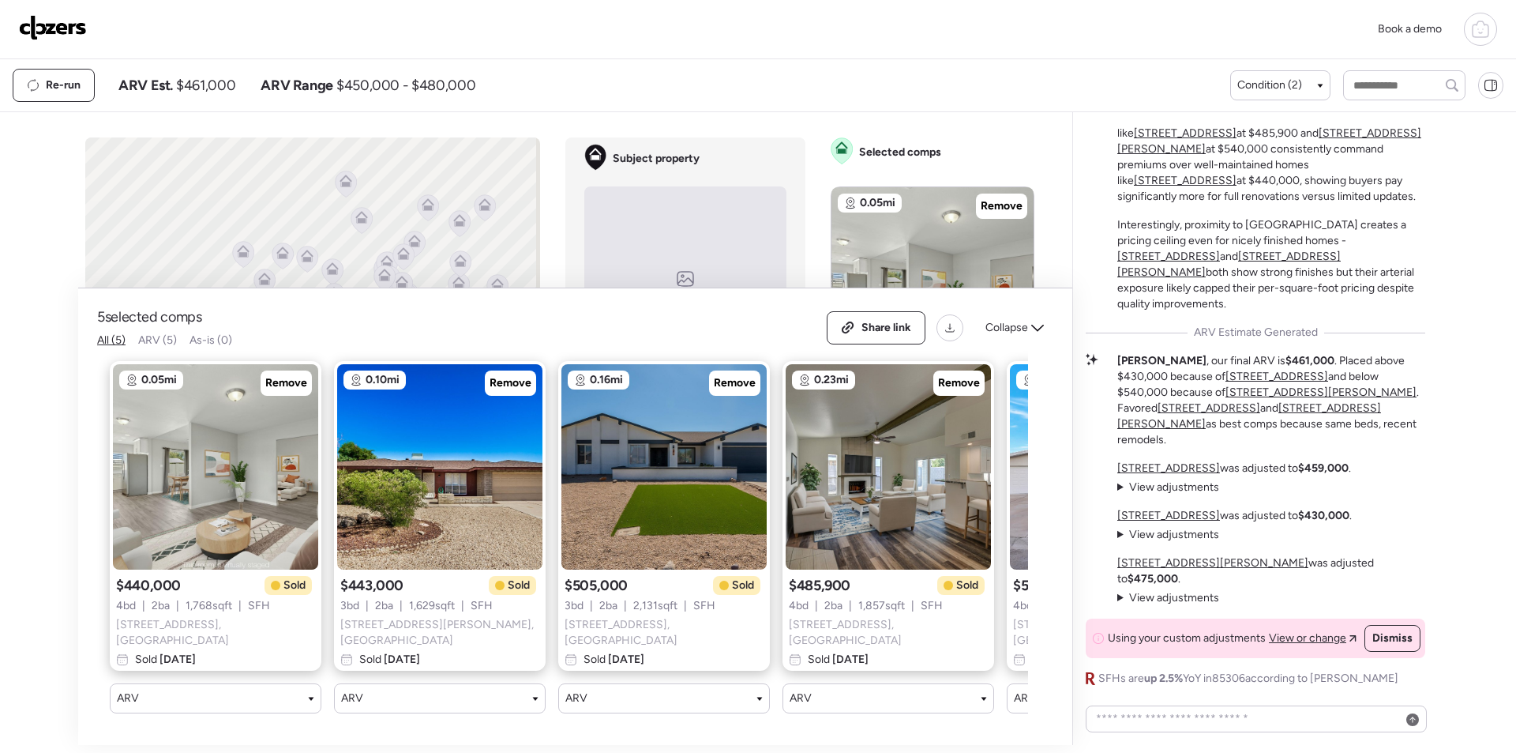
click at [219, 83] on span "$461,000" at bounding box center [205, 85] width 59 height 19
copy span "461,000"
click at [877, 325] on span "Share link" at bounding box center [887, 328] width 50 height 16
click at [78, 34] on img at bounding box center [53, 27] width 68 height 25
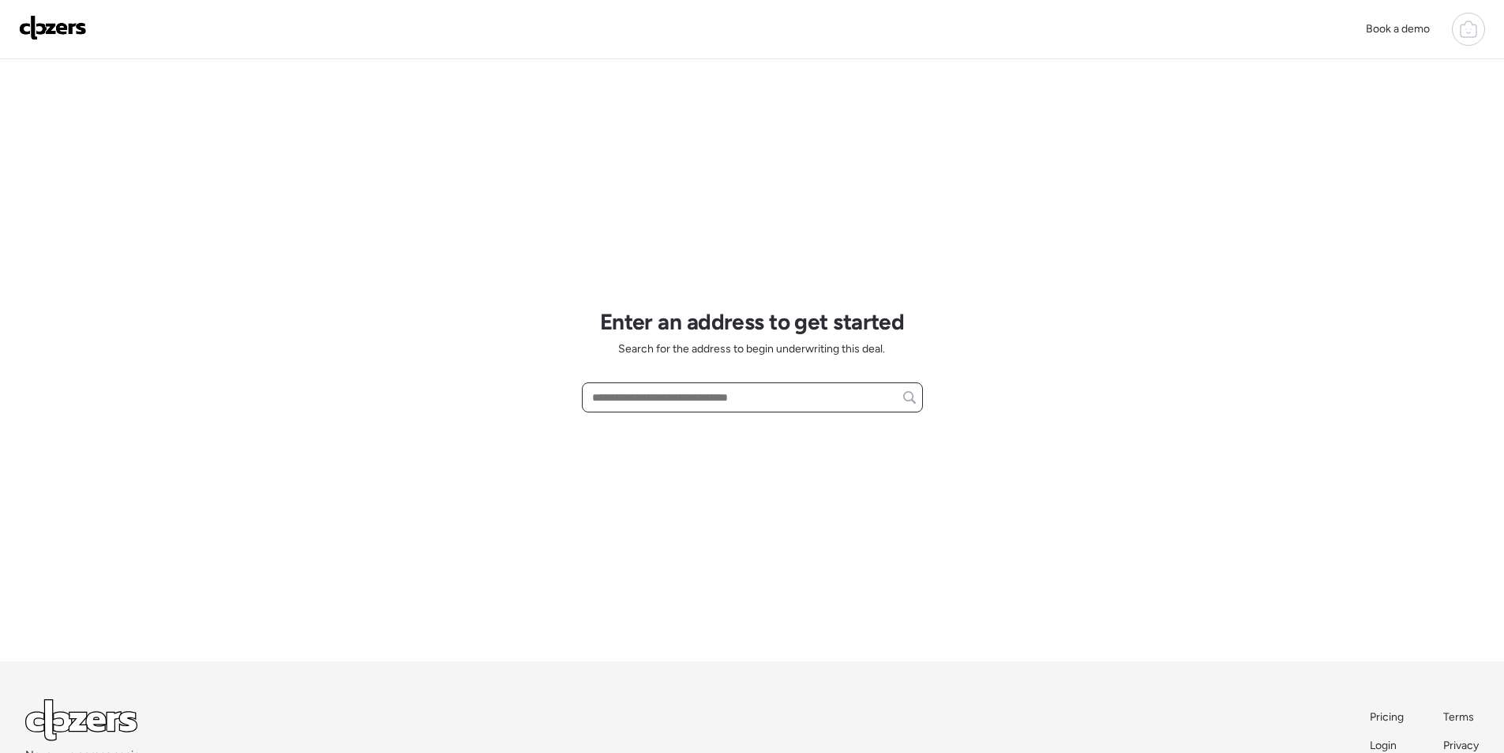
click at [663, 401] on input "text" at bounding box center [752, 397] width 327 height 22
paste input "**********"
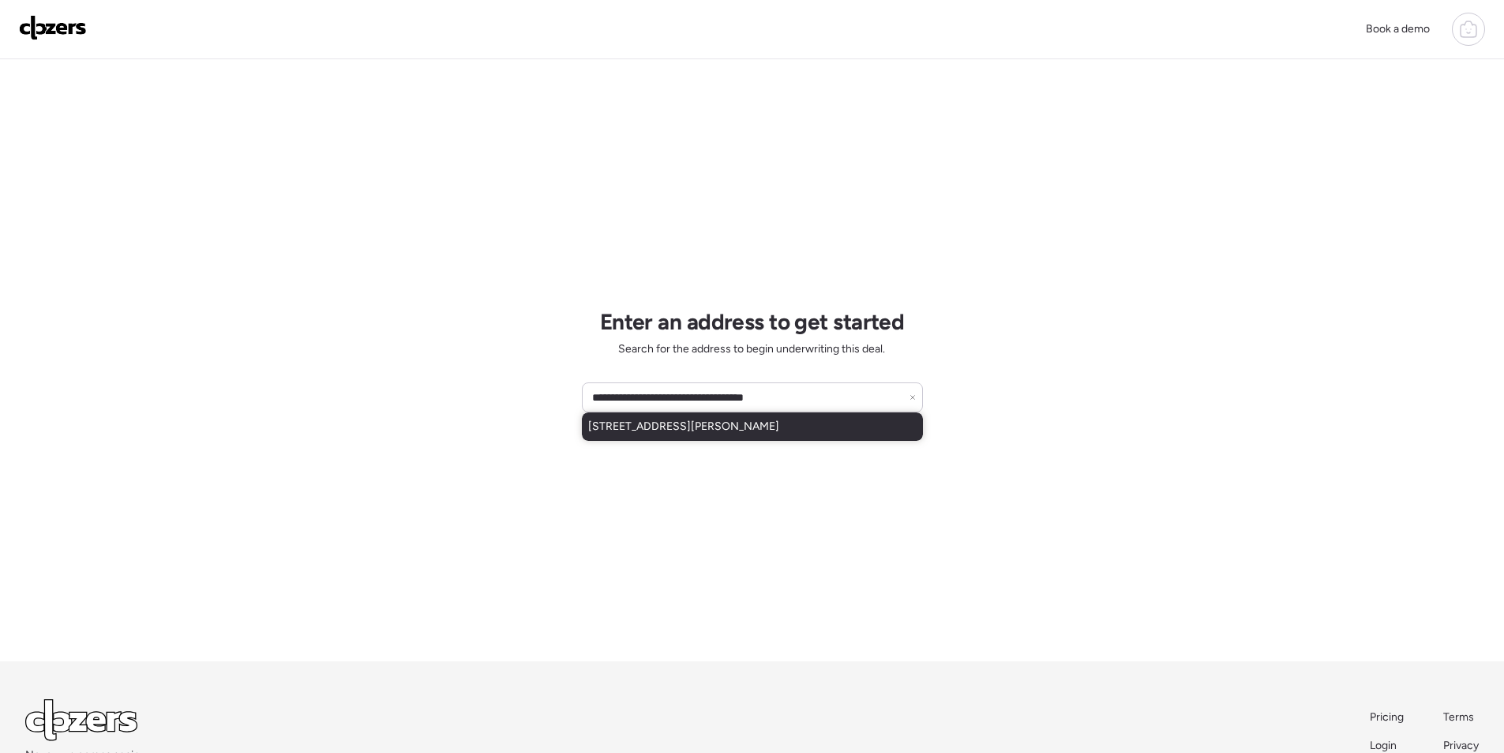
click at [663, 424] on span "6739 E Hearn Rd, Scottsdale, AZ, 85254" at bounding box center [683, 427] width 191 height 16
type input "**********"
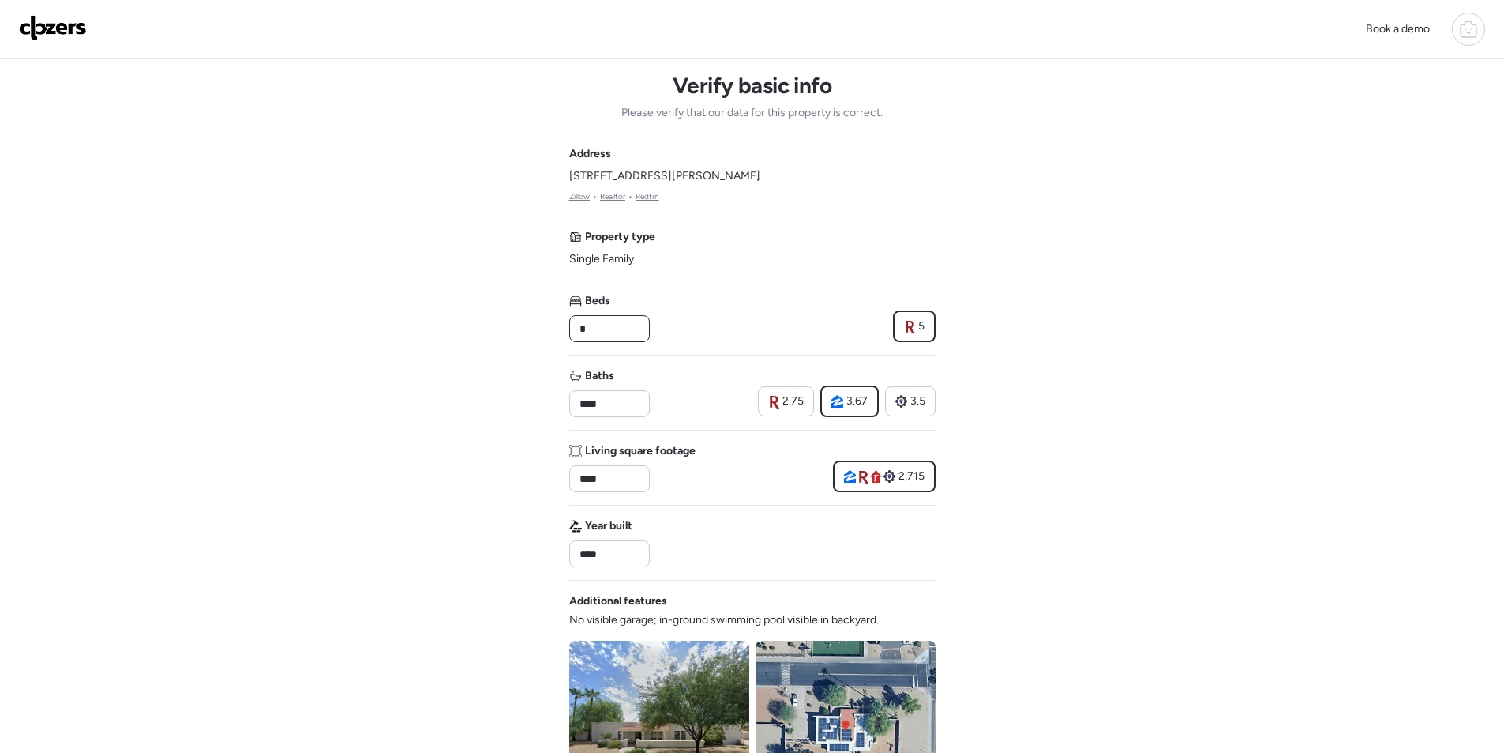
click at [611, 332] on input "*" at bounding box center [609, 328] width 66 height 22
click at [612, 332] on input "*" at bounding box center [609, 328] width 66 height 22
type input "*"
click at [599, 401] on input "****" at bounding box center [609, 403] width 66 height 22
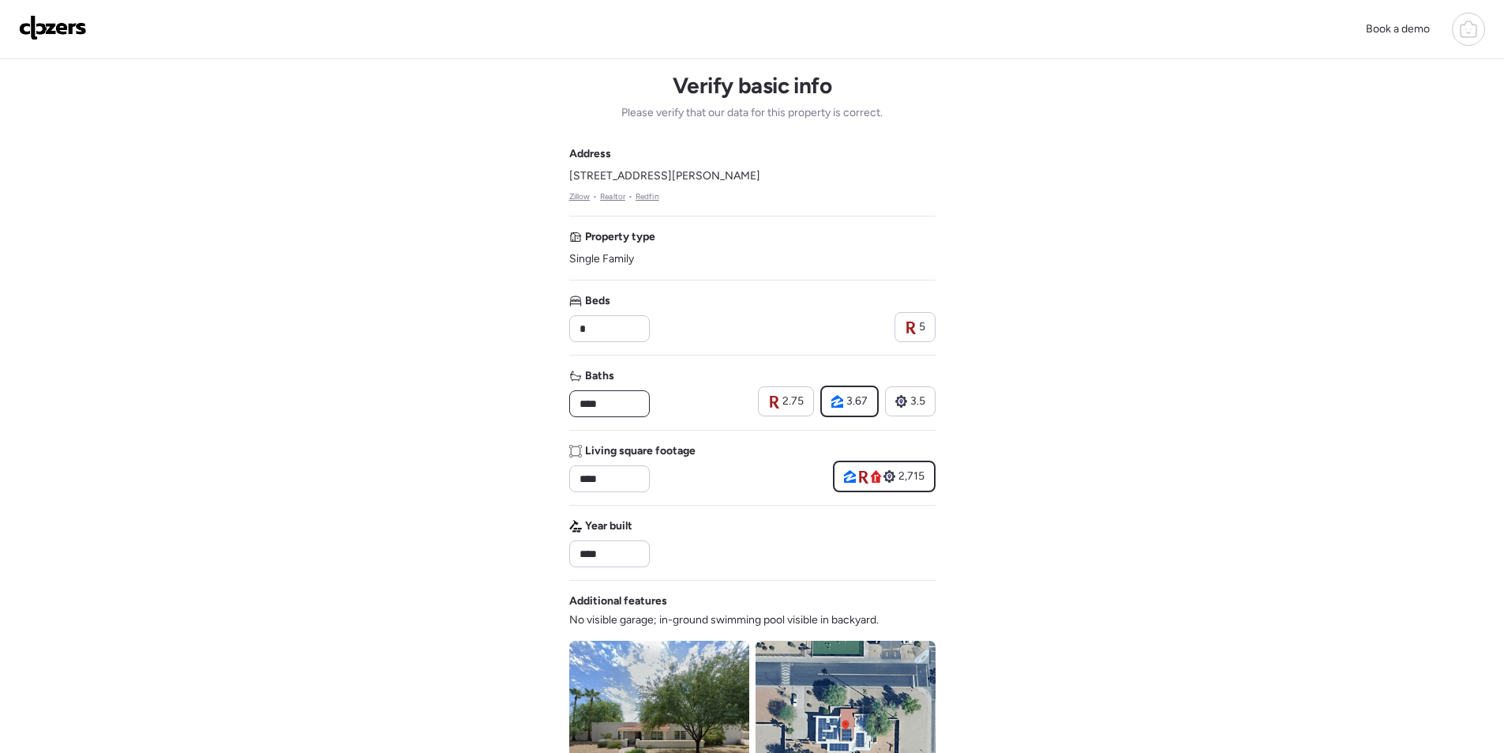
click at [599, 401] on input "****" at bounding box center [609, 403] width 66 height 22
type input "***"
click at [999, 358] on div "Book a demo Verify basic info Please verify that our data for this property is …" at bounding box center [752, 667] width 1504 height 1335
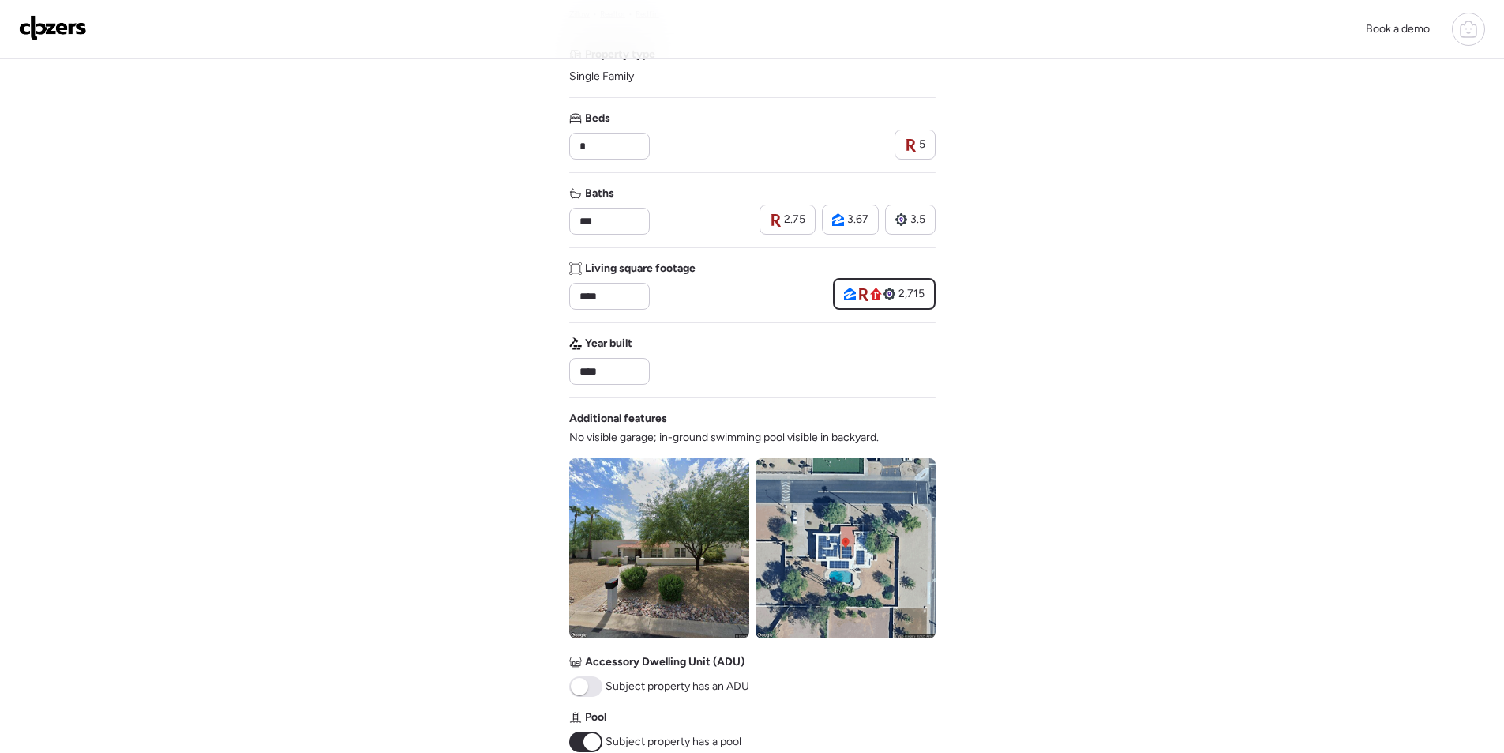
scroll to position [584, 0]
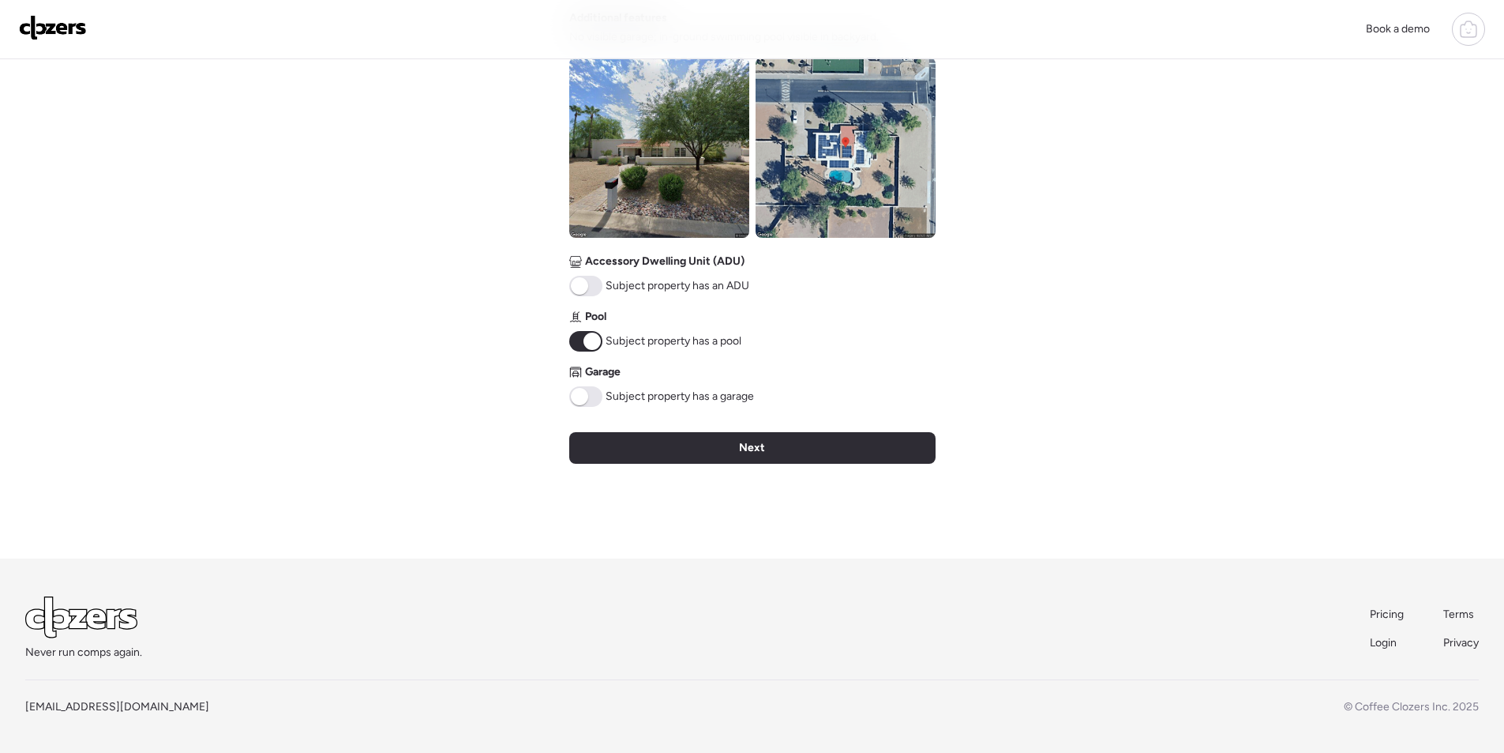
click at [663, 208] on img at bounding box center [659, 148] width 180 height 180
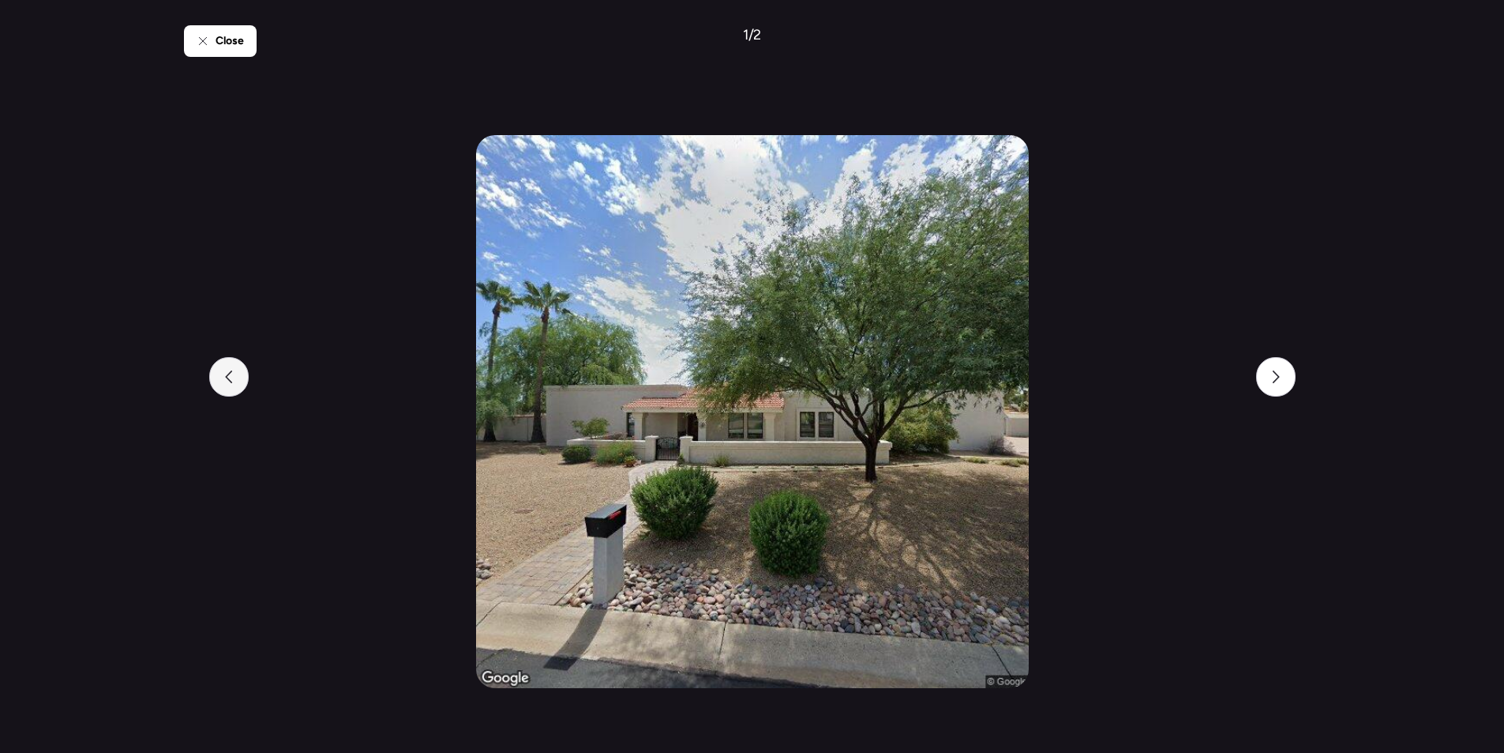
click at [239, 376] on div at bounding box center [228, 376] width 39 height 39
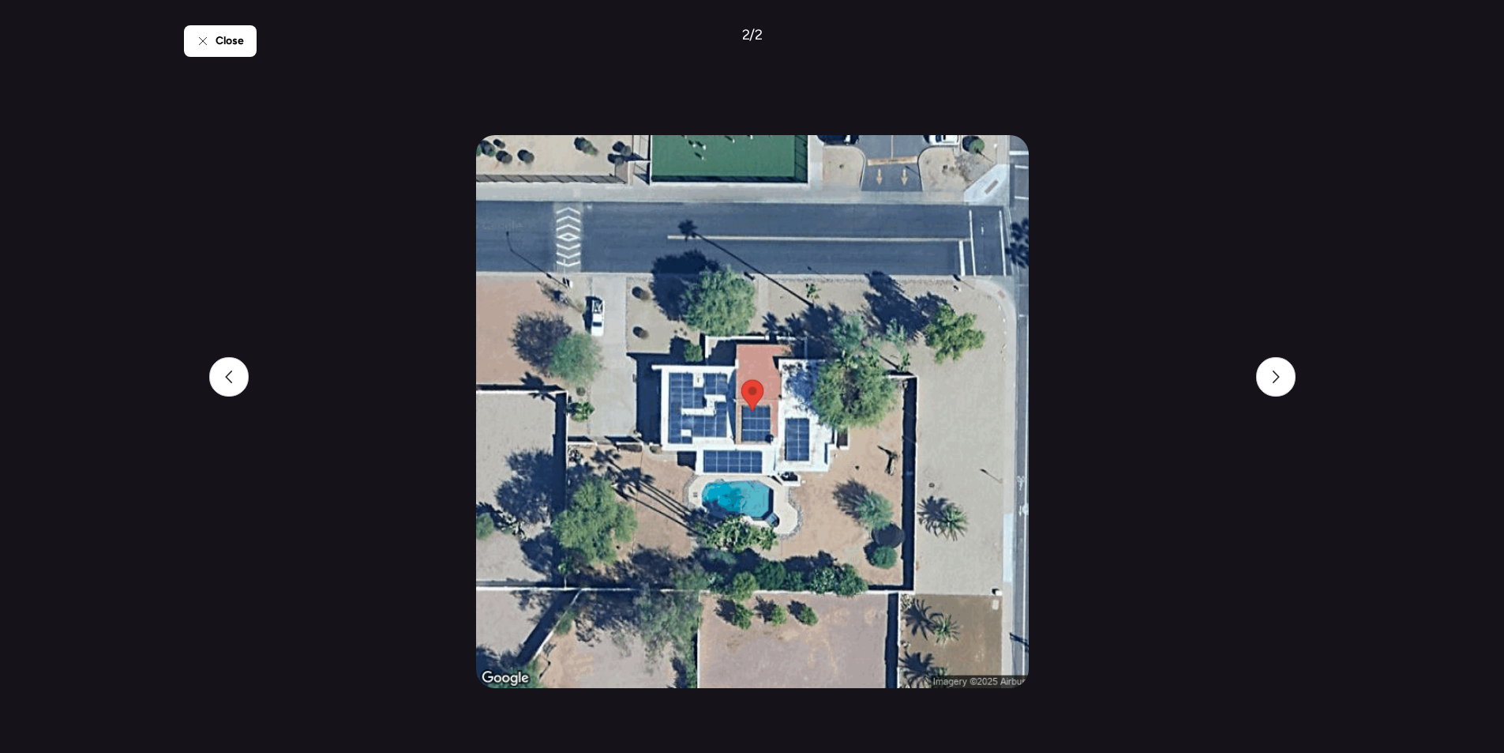
click at [247, 42] on div "Close" at bounding box center [220, 41] width 73 height 32
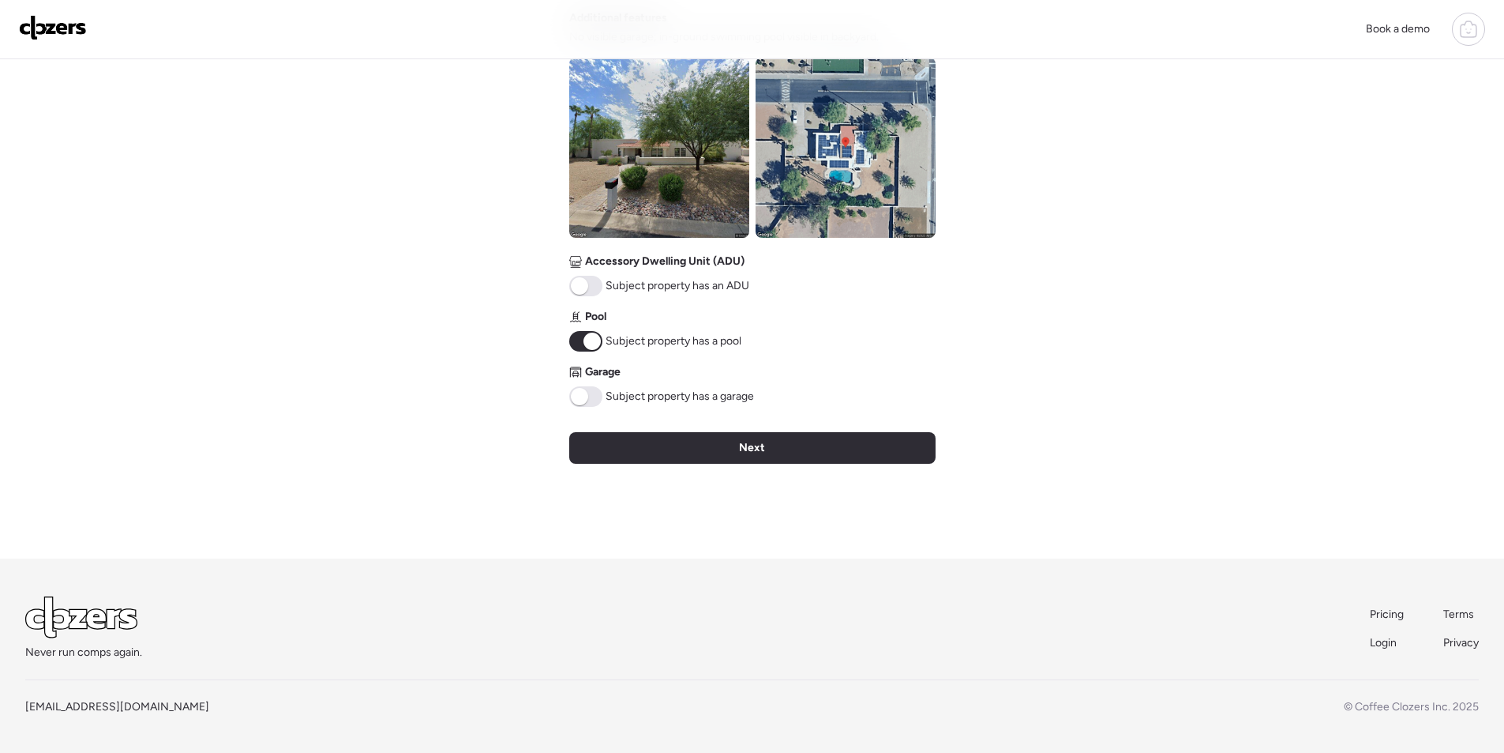
click at [600, 394] on span at bounding box center [585, 396] width 33 height 21
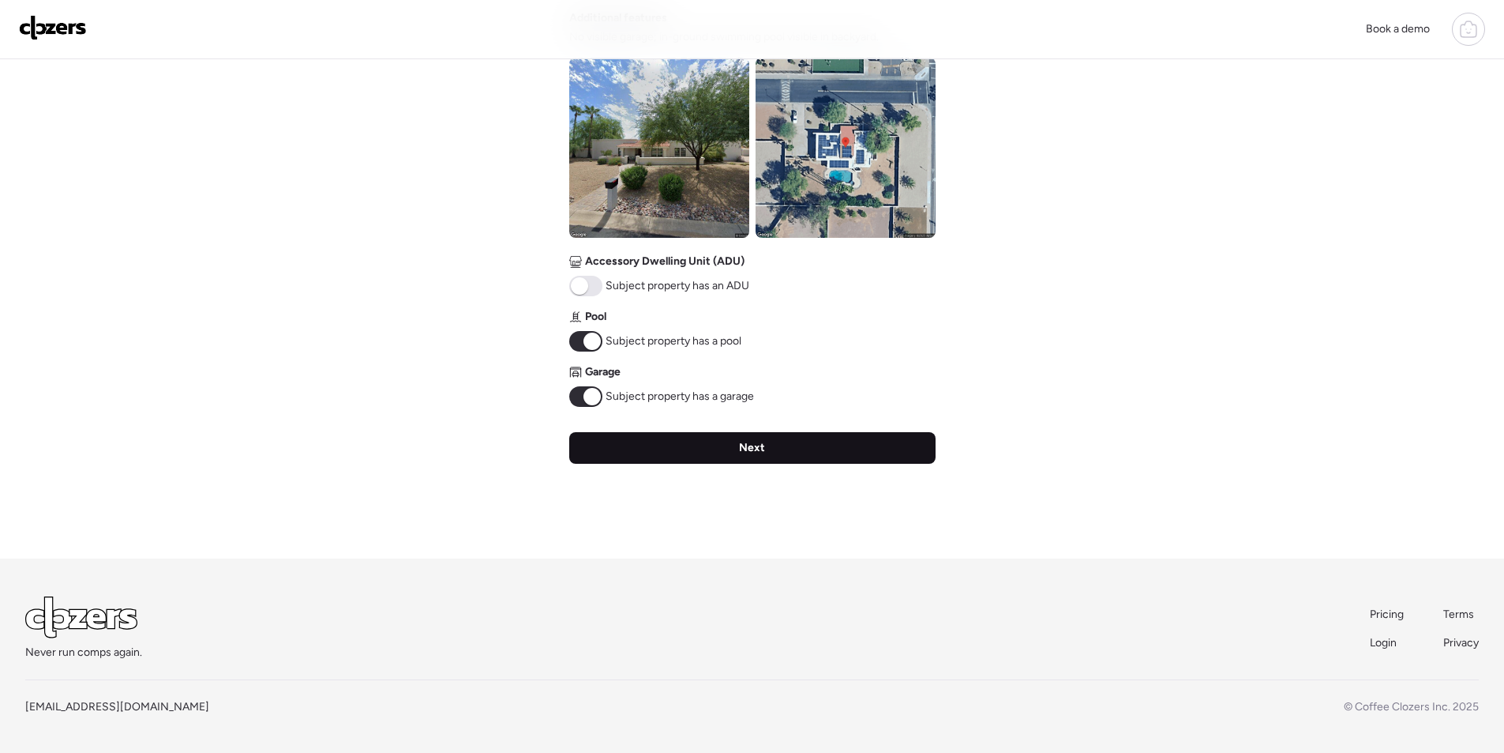
click at [671, 453] on div "Next" at bounding box center [752, 448] width 366 height 32
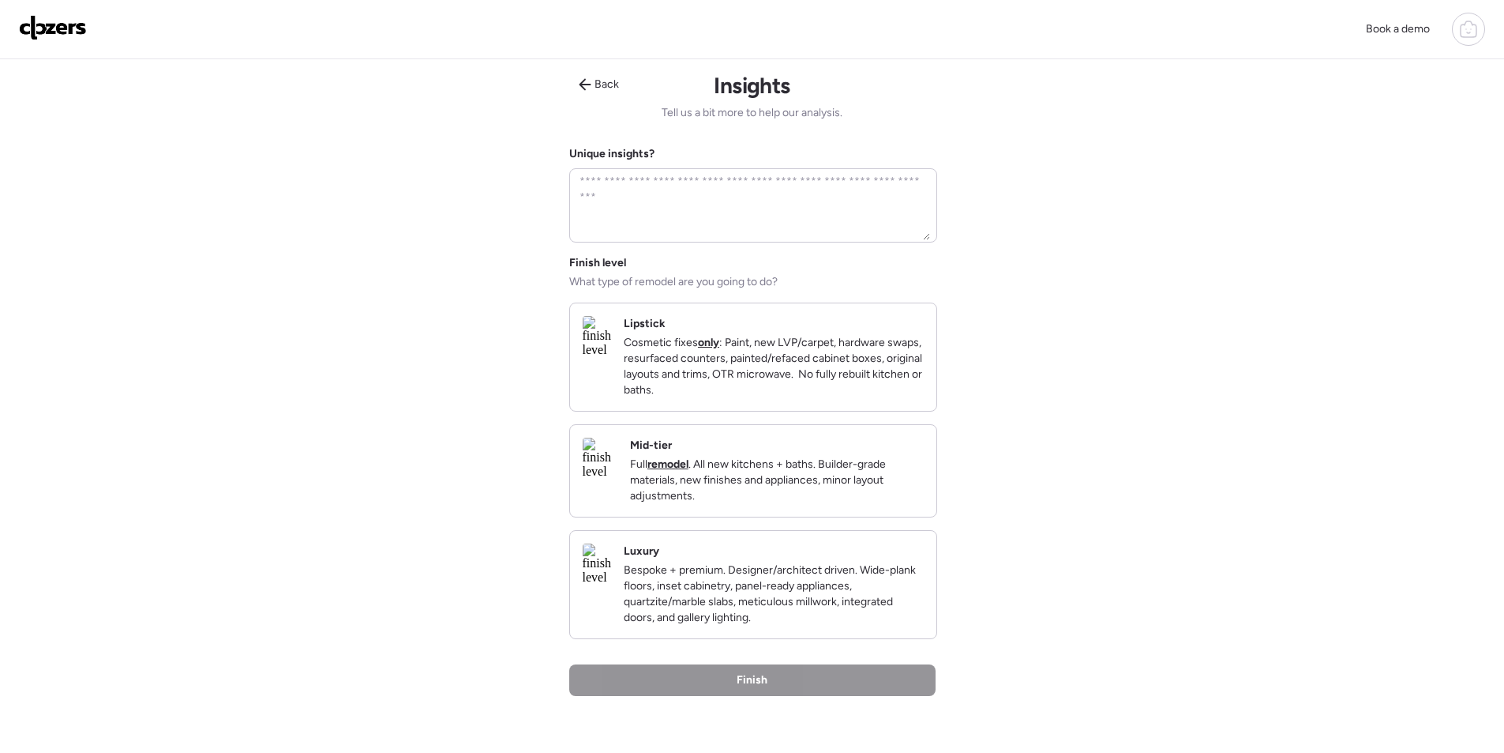
click at [921, 491] on p "Full remodel . All new kitchens + baths. Builder-grade materials, new finishes …" at bounding box center [777, 479] width 294 height 47
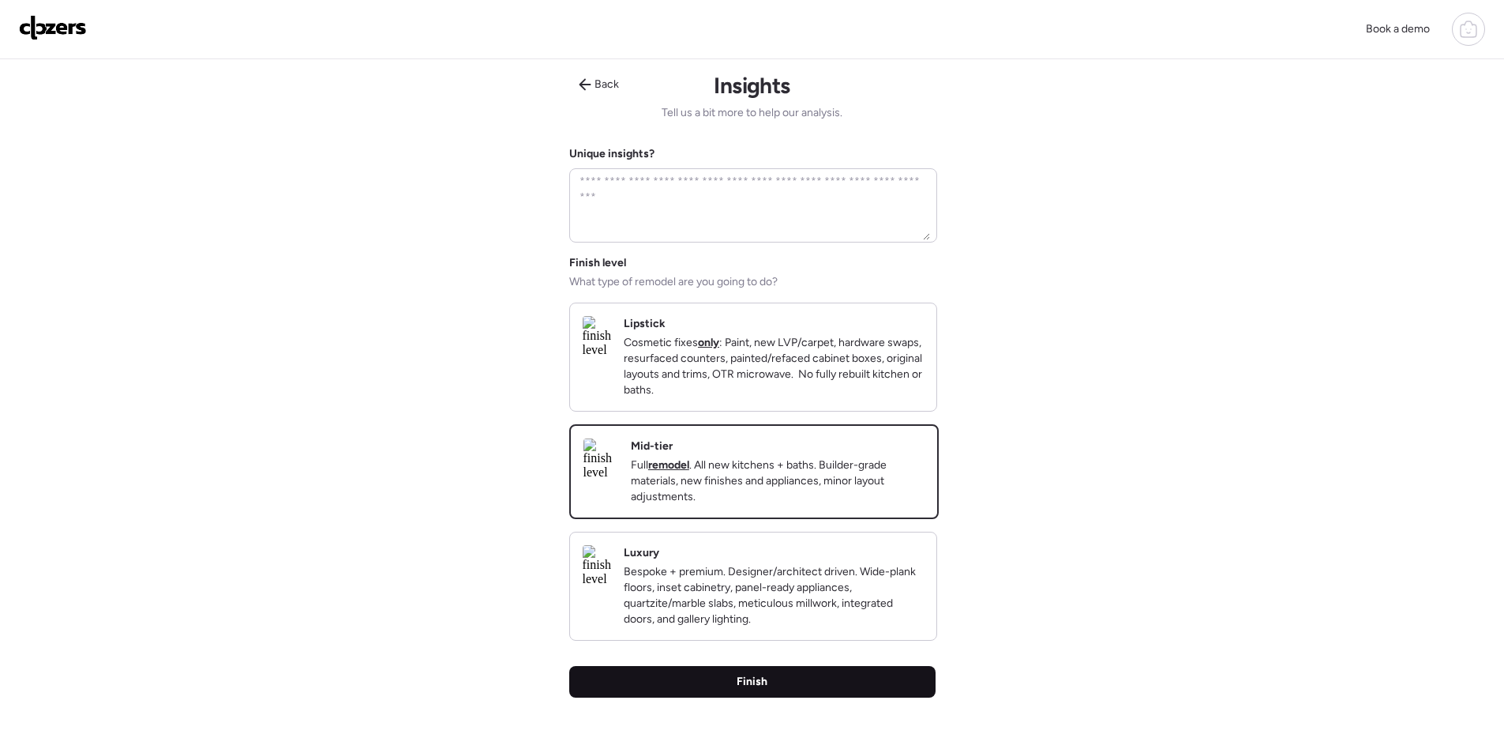
click at [838, 695] on div "Finish" at bounding box center [752, 682] width 366 height 32
